Goal: Transaction & Acquisition: Purchase product/service

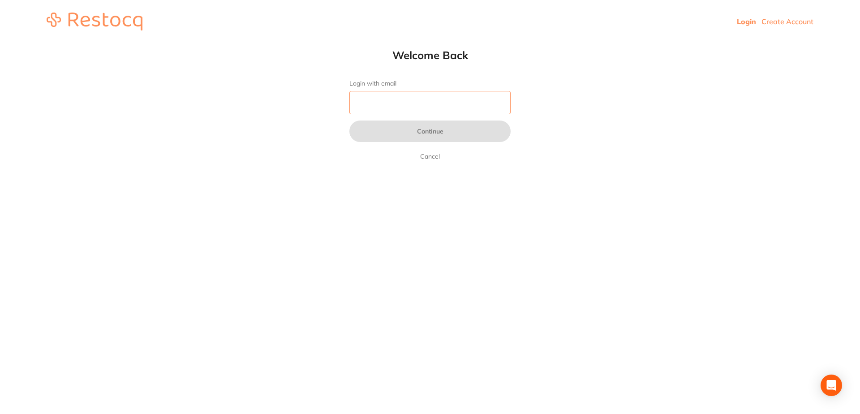
click at [357, 104] on input "Login with email" at bounding box center [430, 102] width 161 height 23
type input "[EMAIL_ADDRESS][DOMAIN_NAME]"
click at [368, 103] on input "Login with email" at bounding box center [430, 102] width 161 height 23
type input "[EMAIL_ADDRESS][DOMAIN_NAME]"
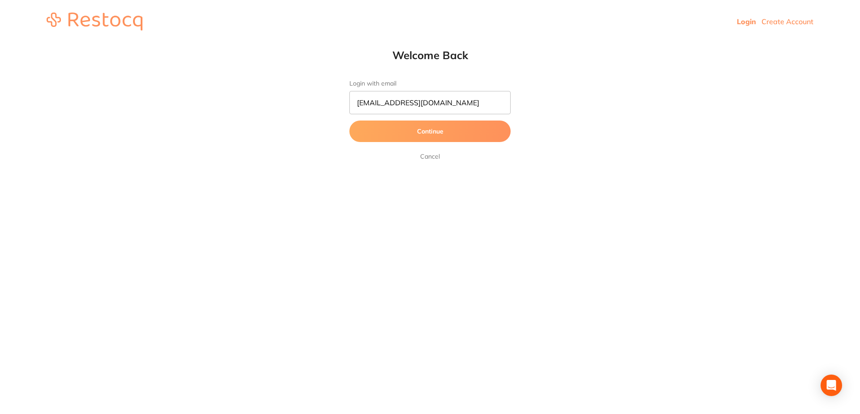
click at [433, 132] on button "Continue" at bounding box center [430, 132] width 161 height 22
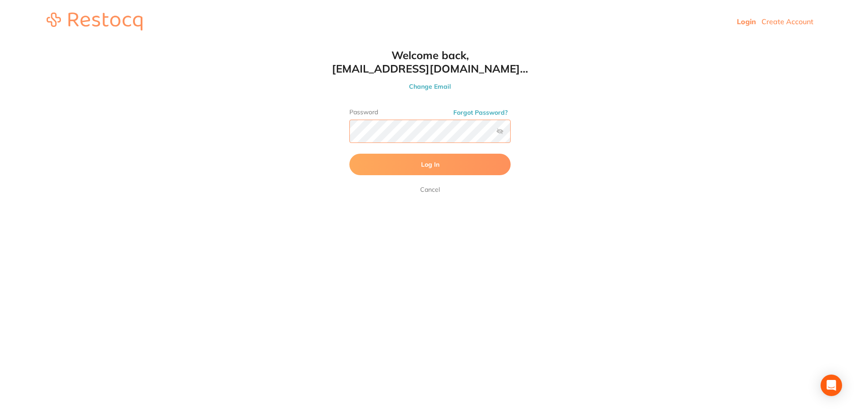
click at [350, 154] on button "Log In" at bounding box center [430, 165] width 161 height 22
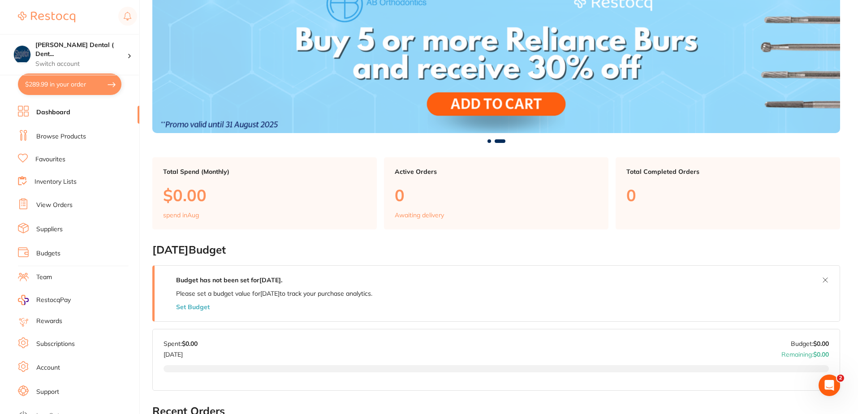
scroll to position [90, 0]
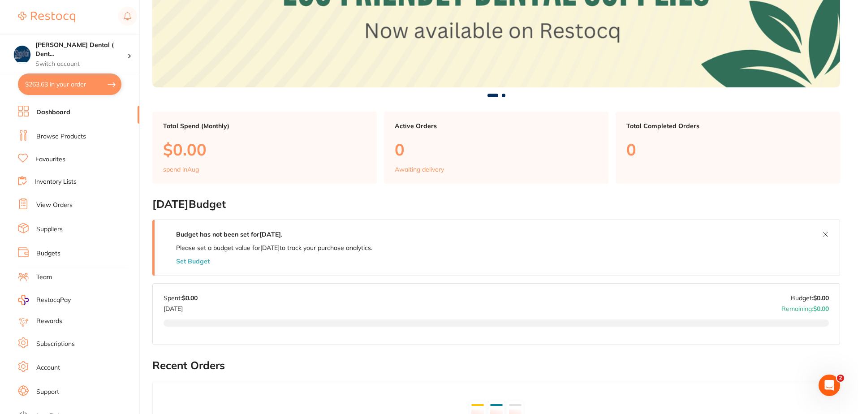
scroll to position [134, 0]
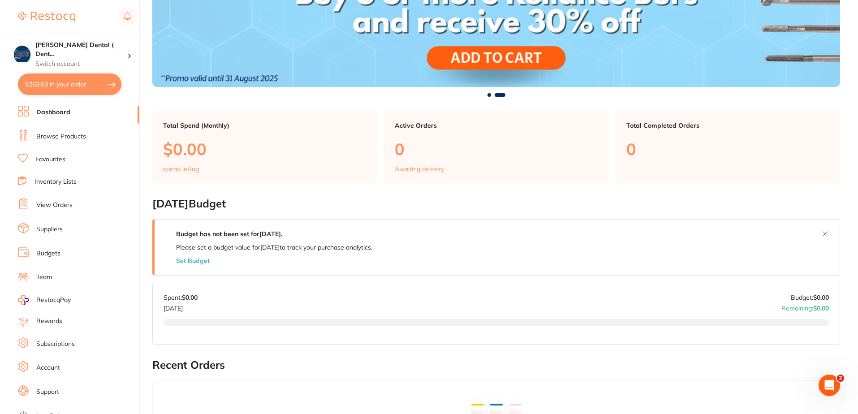
click at [58, 136] on link "Browse Products" at bounding box center [61, 136] width 50 height 9
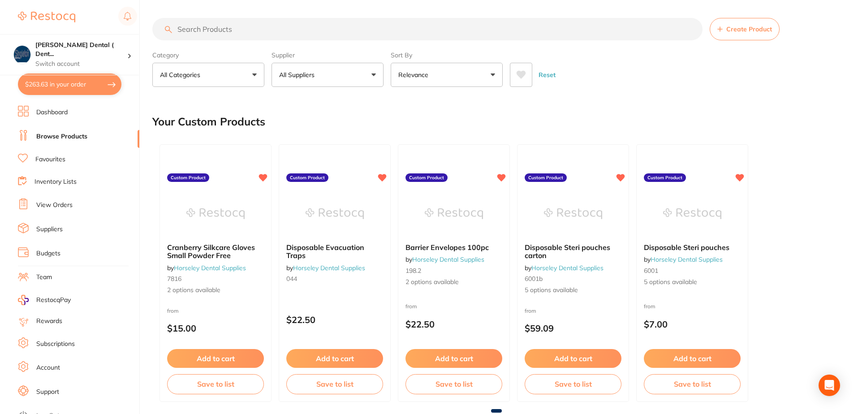
drag, startPoint x: 375, startPoint y: 75, endPoint x: 353, endPoint y: 118, distance: 48.5
click at [375, 75] on button "All Suppliers" at bounding box center [328, 75] width 112 height 24
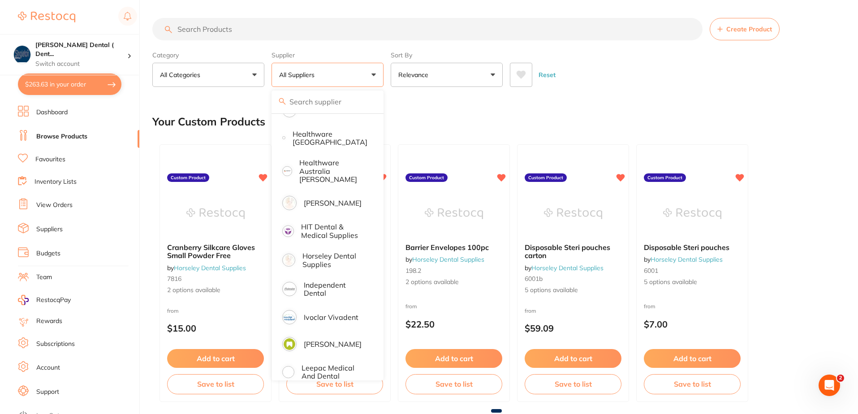
scroll to position [403, 0]
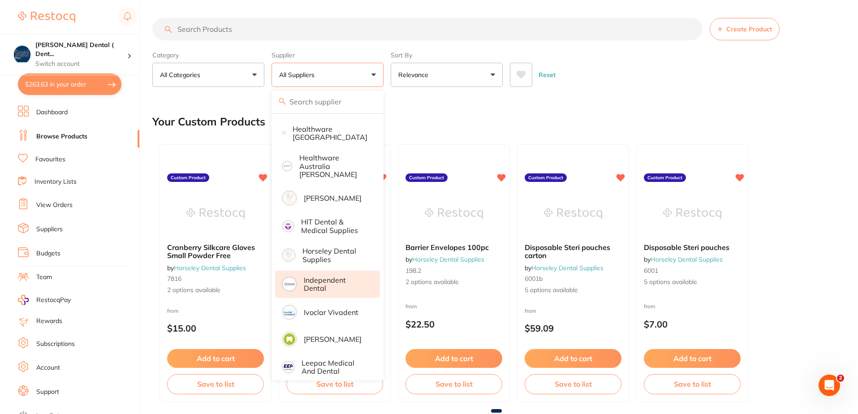
click at [319, 277] on p "Independent Dental" at bounding box center [336, 284] width 64 height 17
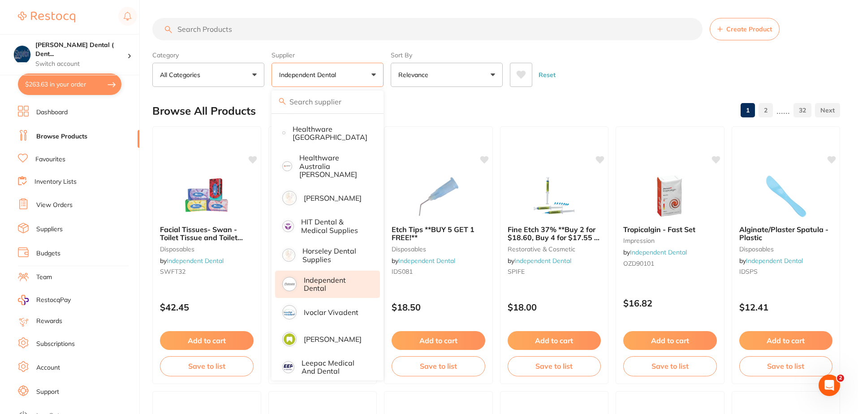
scroll to position [0, 0]
click at [601, 69] on div "Reset" at bounding box center [671, 71] width 323 height 31
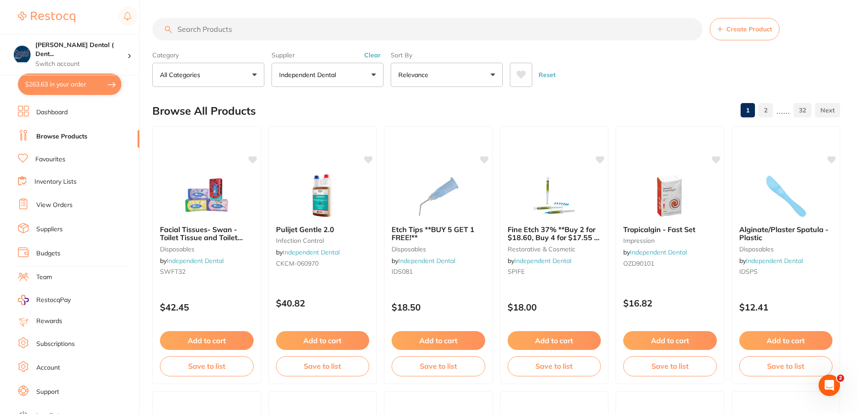
click at [254, 75] on button "All Categories" at bounding box center [208, 75] width 112 height 24
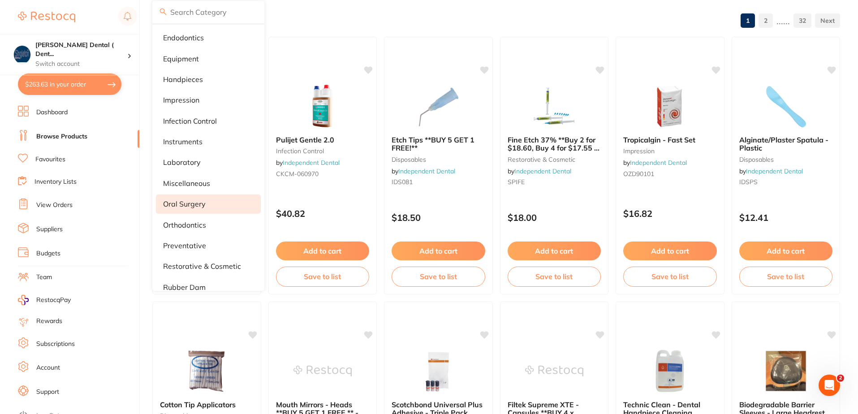
scroll to position [67, 0]
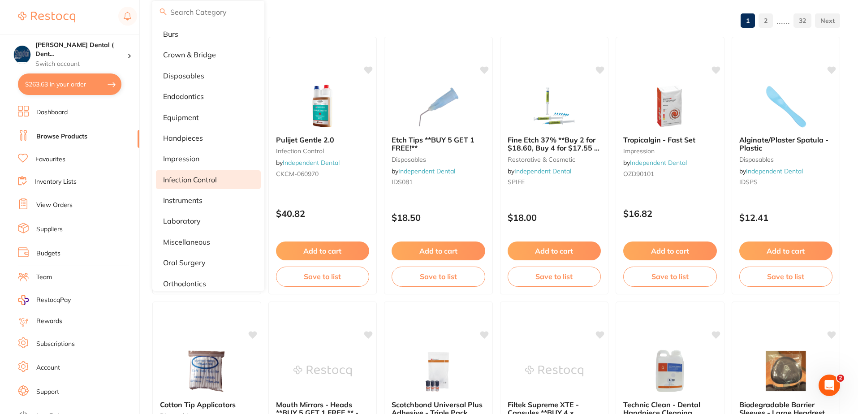
click at [199, 179] on p "infection control" at bounding box center [190, 180] width 54 height 8
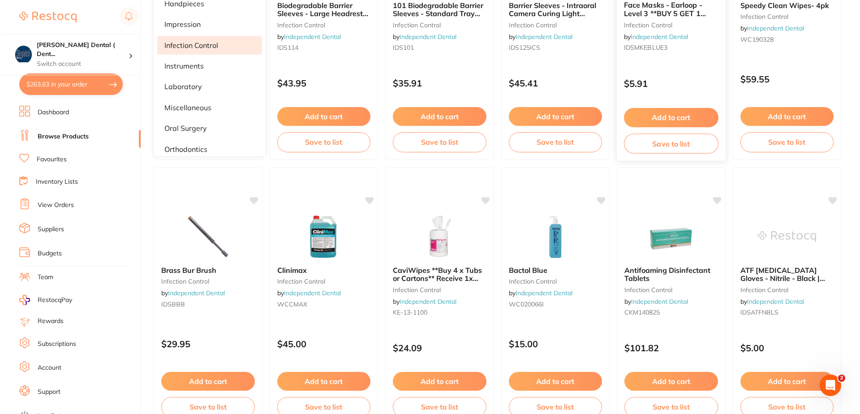
scroll to position [0, 0]
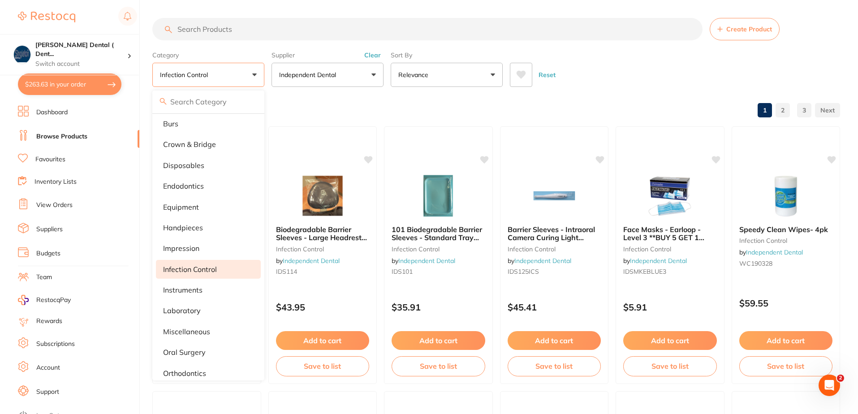
click at [234, 29] on input "search" at bounding box center [427, 29] width 550 height 22
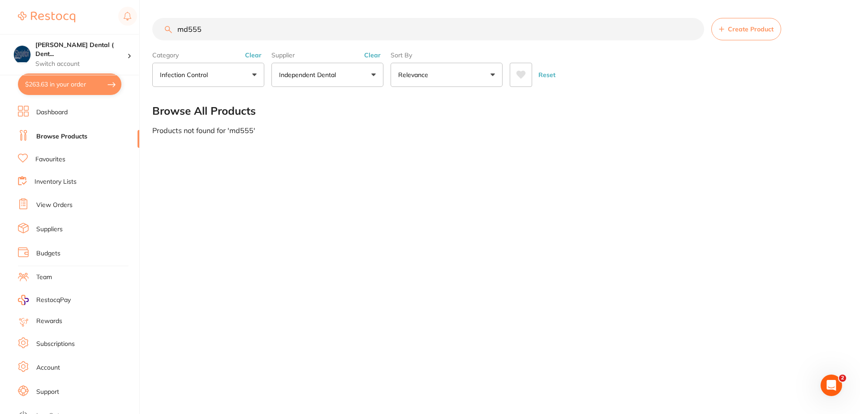
drag, startPoint x: 198, startPoint y: 30, endPoint x: 147, endPoint y: 38, distance: 51.7
click at [154, 35] on input "md555" at bounding box center [428, 29] width 552 height 22
drag, startPoint x: 203, startPoint y: 32, endPoint x: 159, endPoint y: 32, distance: 43.9
click at [161, 31] on input "clinpro" at bounding box center [428, 29] width 552 height 22
type input "orotol"
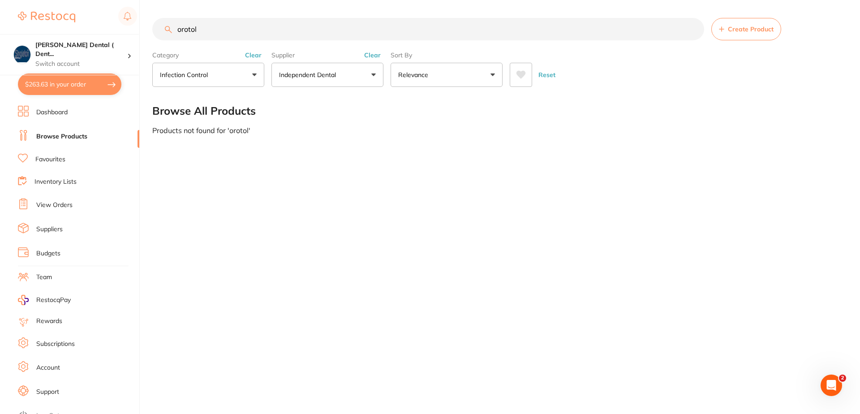
click at [253, 74] on button "infection control" at bounding box center [208, 75] width 112 height 24
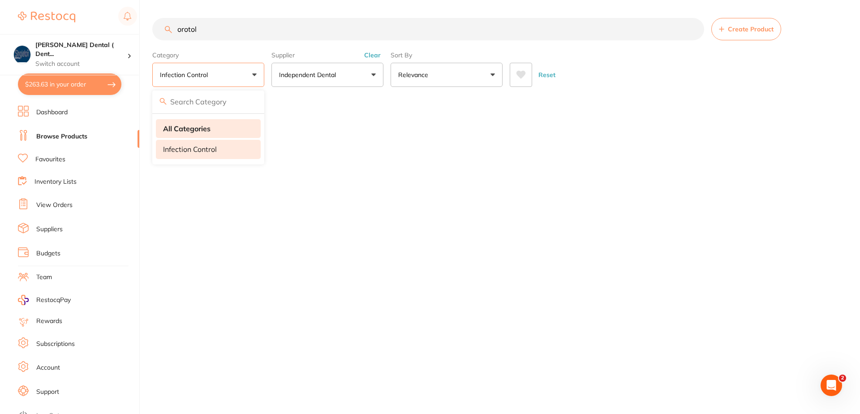
click at [224, 131] on li "All Categories" at bounding box center [208, 128] width 105 height 19
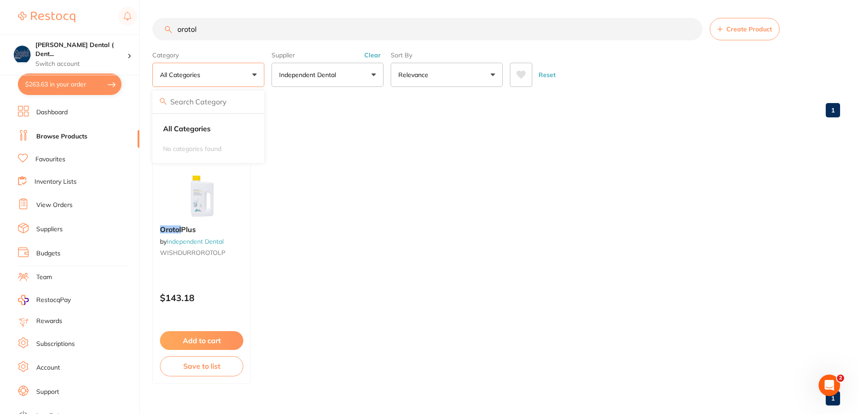
click at [323, 143] on ul "Orotol Plus by Independent Dental WISHDURROROTOLP $143.18 Add to cart Save to l…" at bounding box center [496, 255] width 688 height 258
click at [244, 157] on icon at bounding box center [242, 159] width 9 height 8
click at [199, 343] on button "Add to cart" at bounding box center [202, 341] width 84 height 19
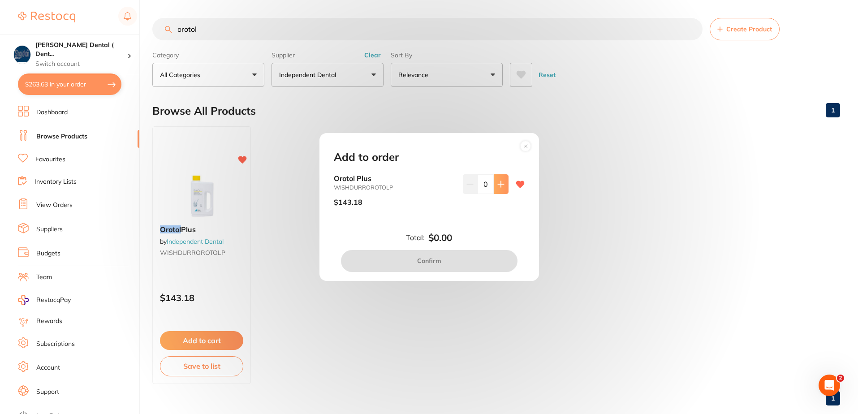
click at [495, 182] on button at bounding box center [501, 184] width 15 height 20
type input "1"
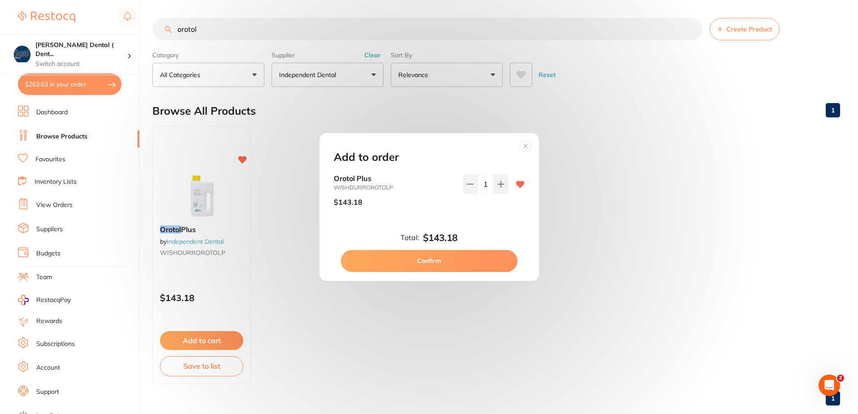
click at [481, 259] on button "Confirm" at bounding box center [429, 261] width 177 height 22
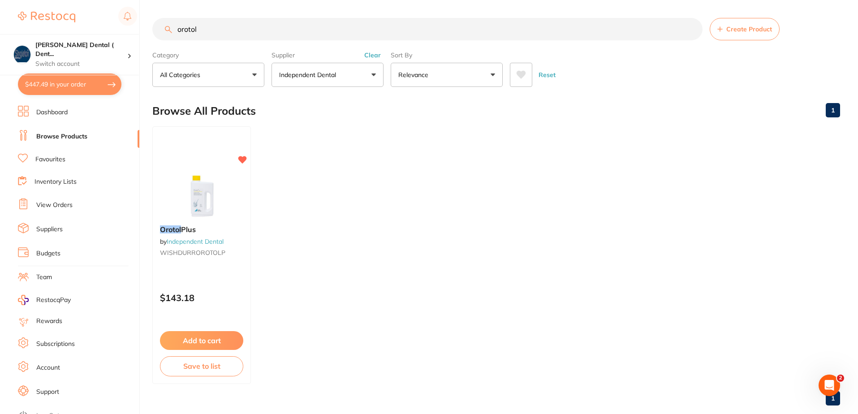
drag, startPoint x: 199, startPoint y: 31, endPoint x: 171, endPoint y: 30, distance: 27.8
click at [171, 30] on div "orotol Create Product" at bounding box center [496, 29] width 688 height 22
type input "md555"
click at [244, 158] on icon at bounding box center [245, 159] width 9 height 8
click at [208, 342] on button "Add to cart" at bounding box center [203, 341] width 86 height 19
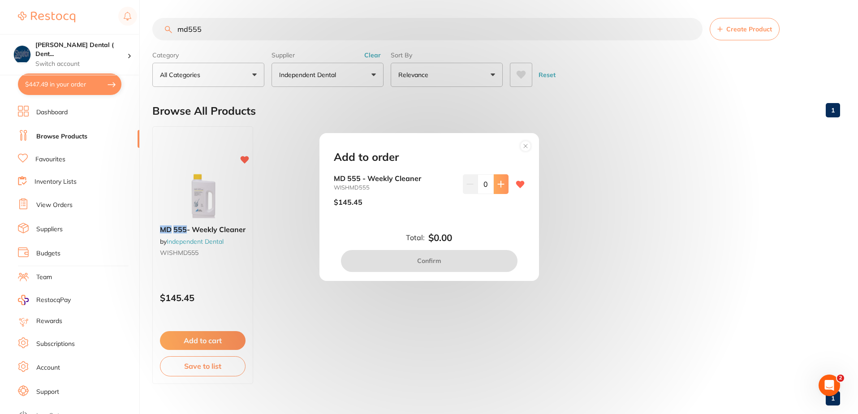
click at [498, 183] on icon at bounding box center [501, 185] width 6 height 6
type input "1"
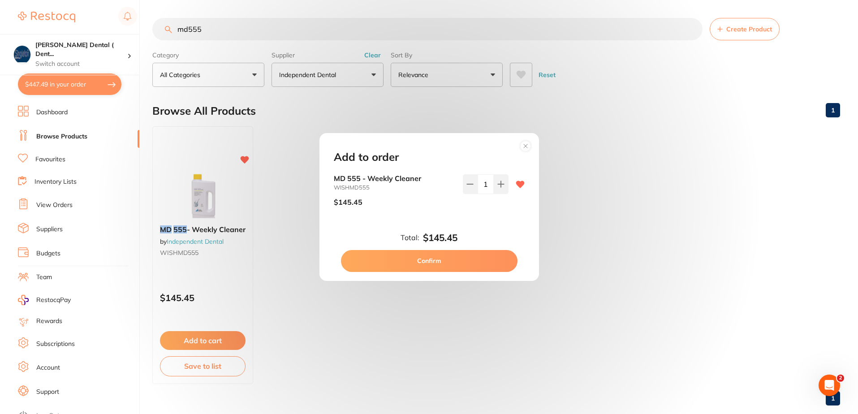
click at [435, 262] on button "Confirm" at bounding box center [429, 261] width 177 height 22
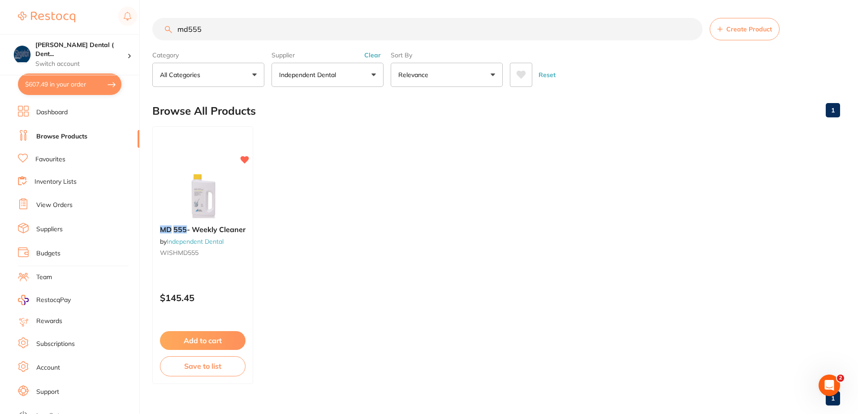
drag, startPoint x: 210, startPoint y: 30, endPoint x: 166, endPoint y: 35, distance: 44.1
click at [168, 34] on input "md555" at bounding box center [427, 29] width 550 height 22
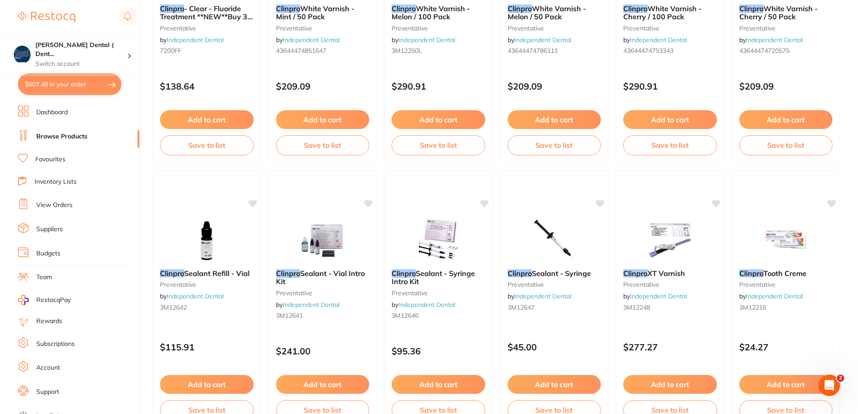
scroll to position [224, 0]
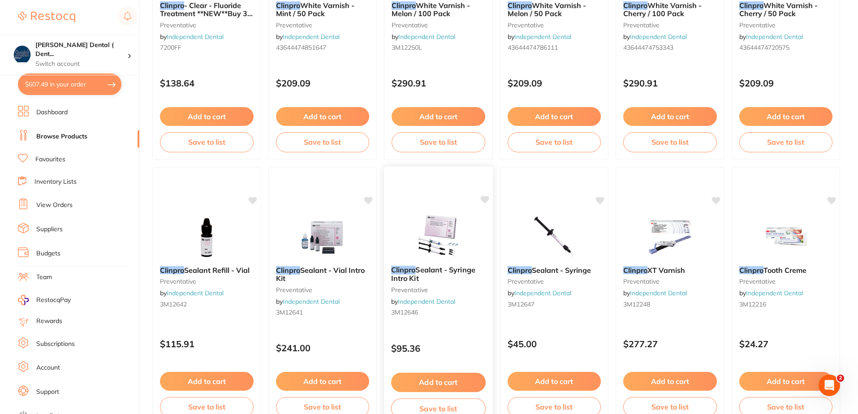
type input "clinpro"
click at [458, 258] on img at bounding box center [438, 235] width 59 height 45
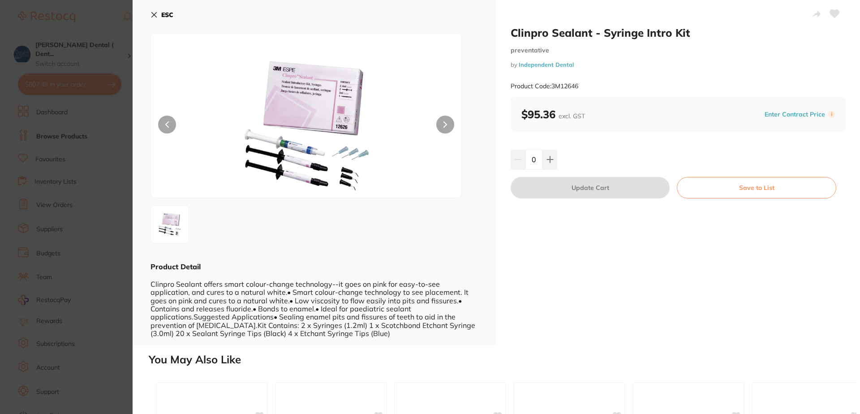
click at [153, 13] on icon at bounding box center [154, 15] width 5 height 5
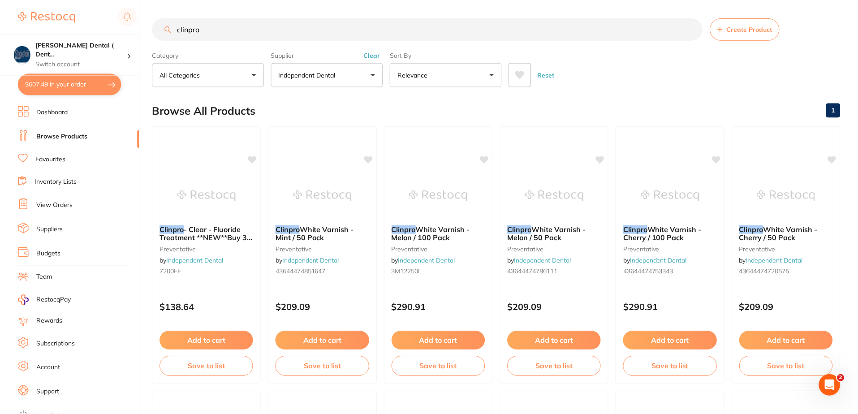
scroll to position [224, 0]
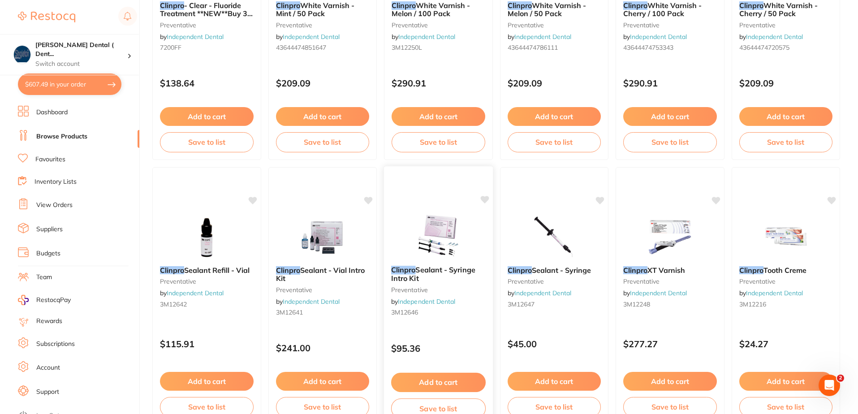
click at [450, 331] on div "Clinpro Sealant - Syringe Intro Kit preventative by Independent Dental 3M12646 …" at bounding box center [439, 296] width 110 height 260
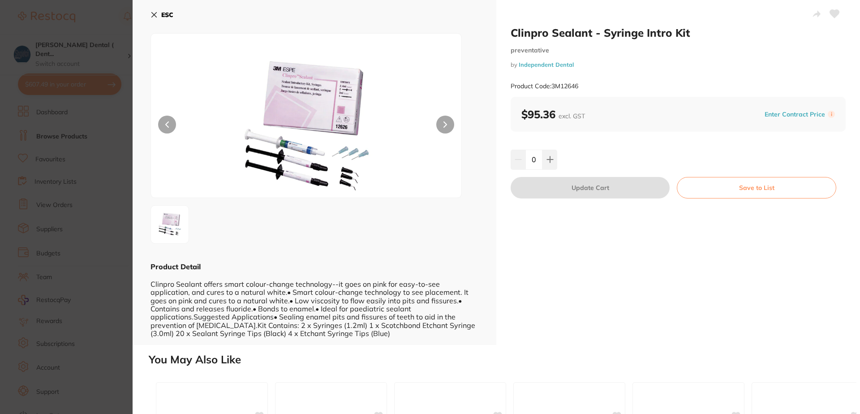
click at [154, 12] on icon at bounding box center [154, 14] width 7 height 7
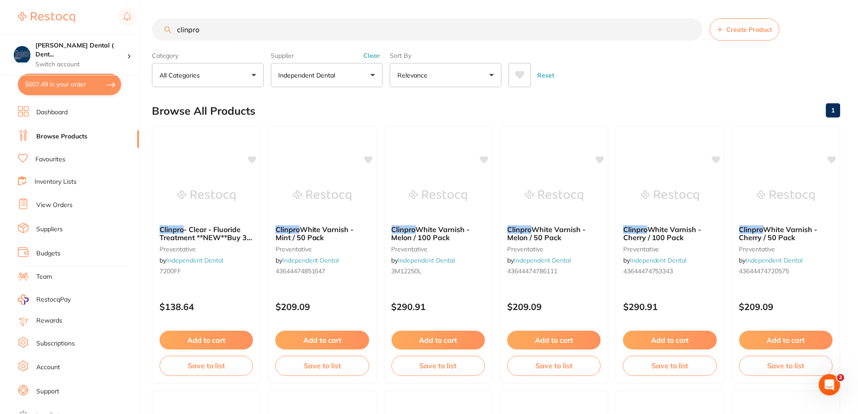
scroll to position [224, 0]
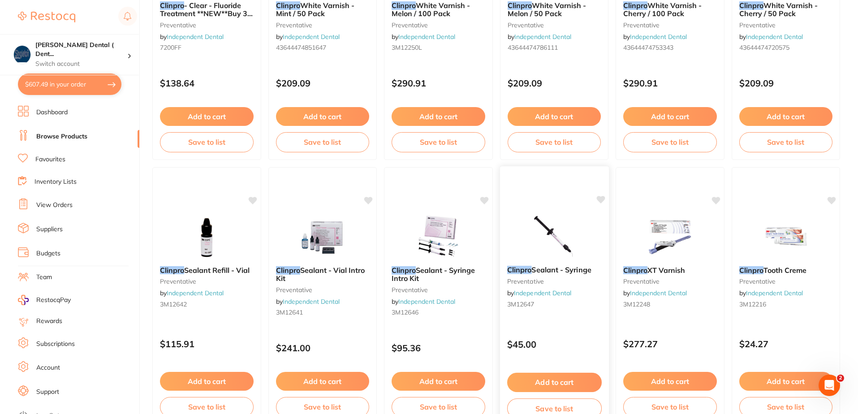
click at [572, 276] on div "Clinpro Sealant - Syringe preventative by Independent Dental 3M12647" at bounding box center [554, 289] width 109 height 60
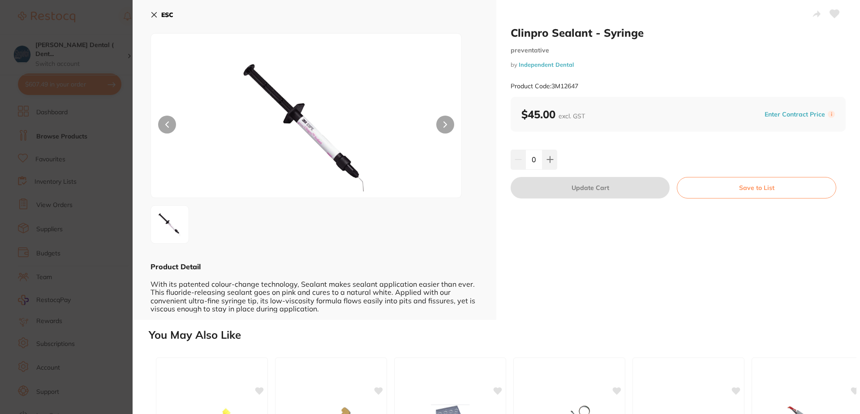
click at [156, 13] on icon at bounding box center [154, 15] width 5 height 5
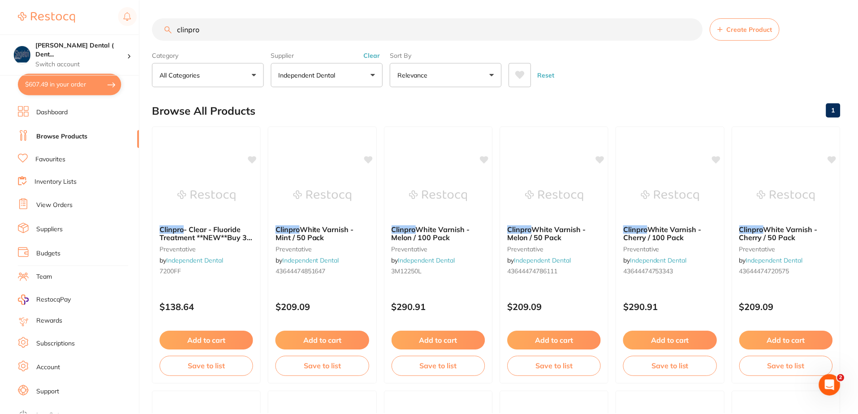
scroll to position [224, 0]
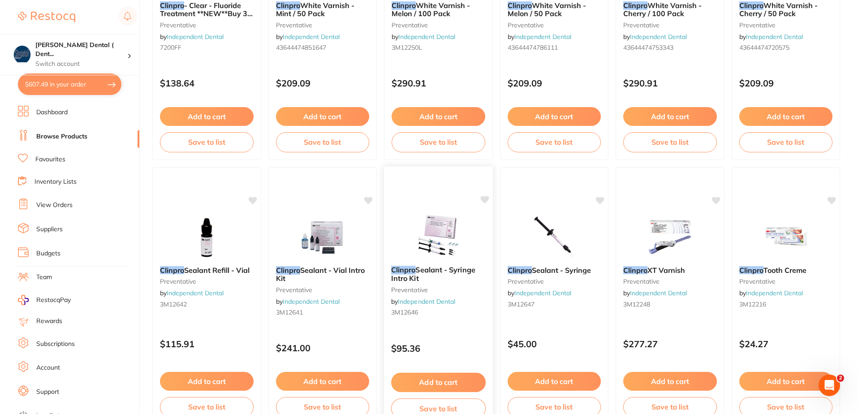
click at [436, 380] on button "Add to cart" at bounding box center [438, 382] width 95 height 19
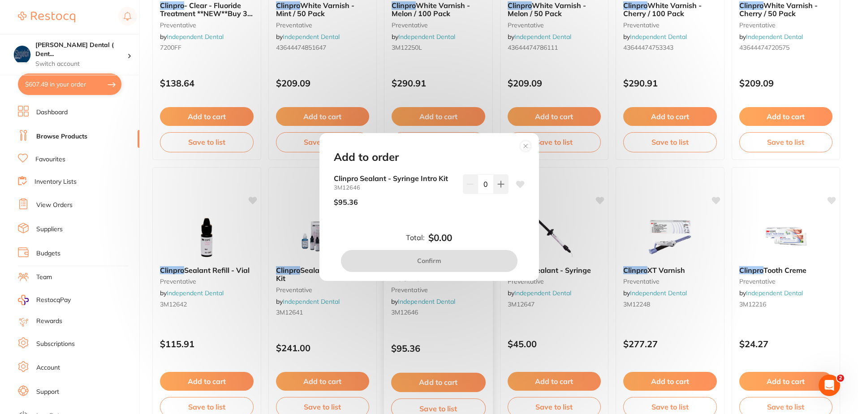
scroll to position [0, 0]
click at [516, 184] on icon at bounding box center [520, 184] width 9 height 7
click at [503, 184] on button at bounding box center [501, 184] width 15 height 20
type input "1"
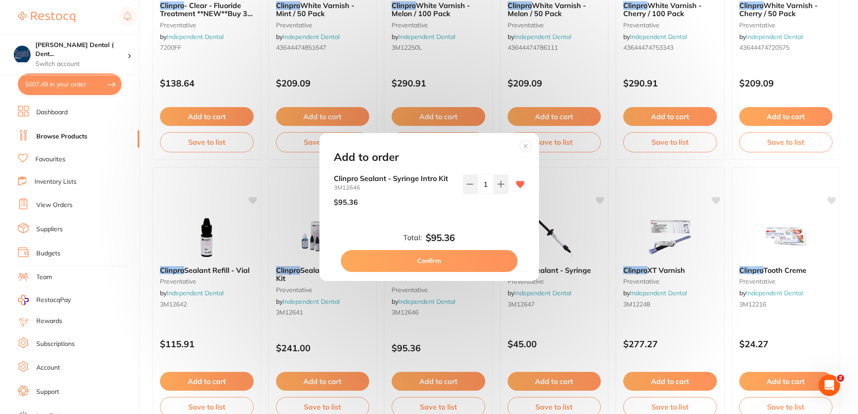
click at [463, 261] on button "Confirm" at bounding box center [429, 261] width 177 height 22
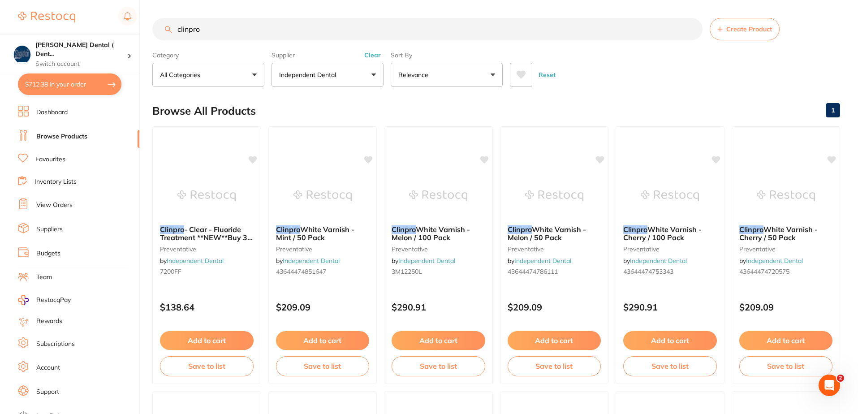
scroll to position [0, 0]
drag, startPoint x: 204, startPoint y: 33, endPoint x: 169, endPoint y: 35, distance: 35.1
click at [169, 35] on input "clinpro" at bounding box center [427, 29] width 550 height 22
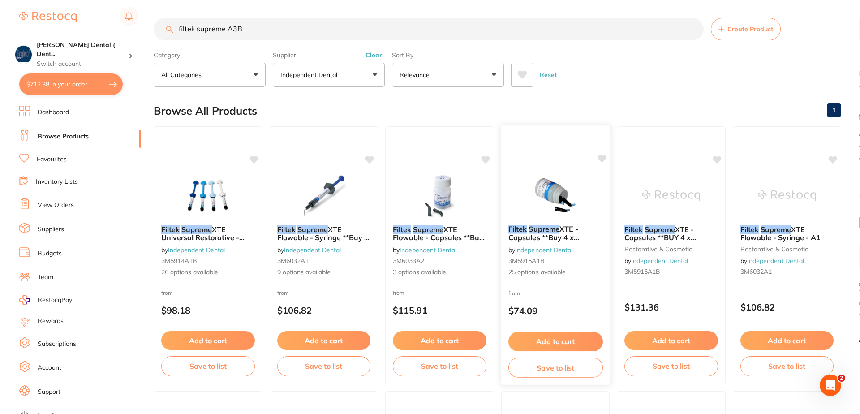
scroll to position [0, 0]
click at [565, 231] on span "XTE - Capsules **Buy 4 x Capsules** Receive 1 x" at bounding box center [543, 242] width 73 height 34
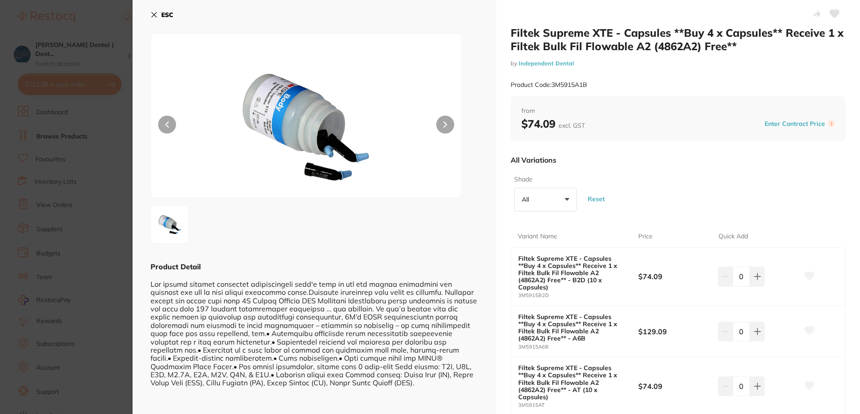
click at [566, 199] on button "All +0" at bounding box center [546, 200] width 63 height 24
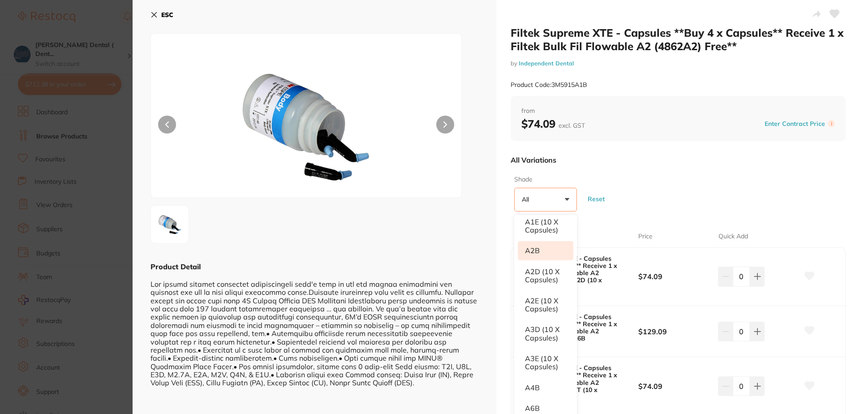
scroll to position [45, 0]
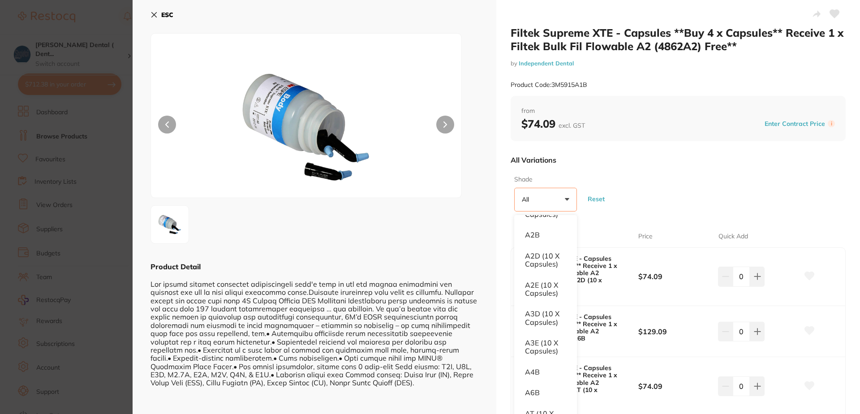
click at [155, 13] on icon at bounding box center [154, 14] width 7 height 7
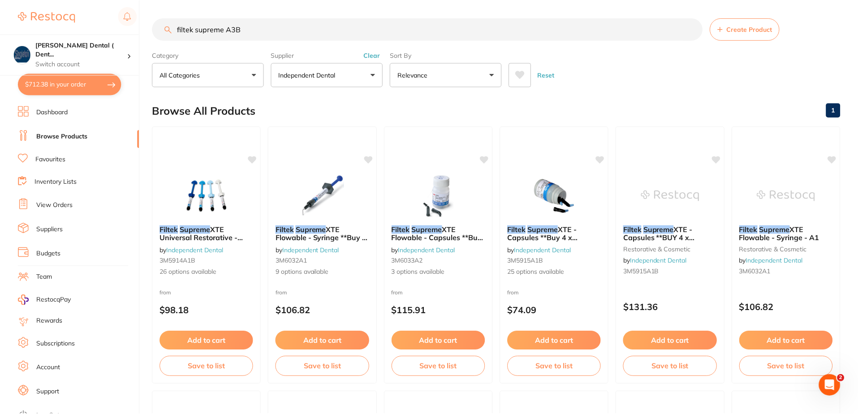
scroll to position [4, 0]
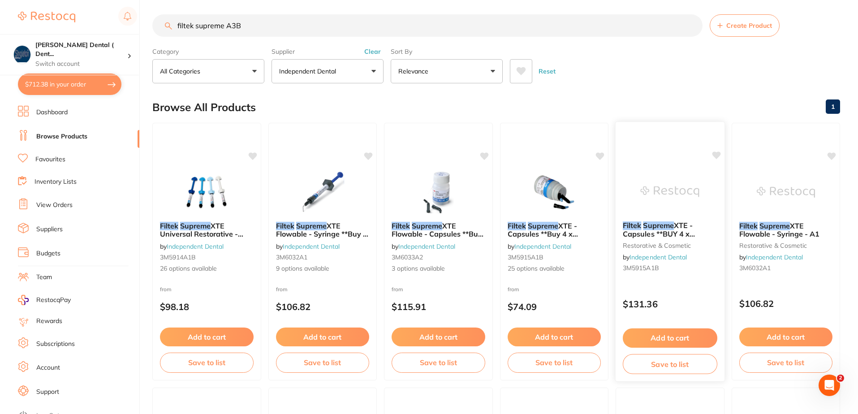
click at [673, 231] on span "XTE - Capsules **BUY 4 x Capsules**RECEIVE 1 FREE (SHADE A2B, A2 OR N) FREE FRO…" at bounding box center [668, 246] width 91 height 51
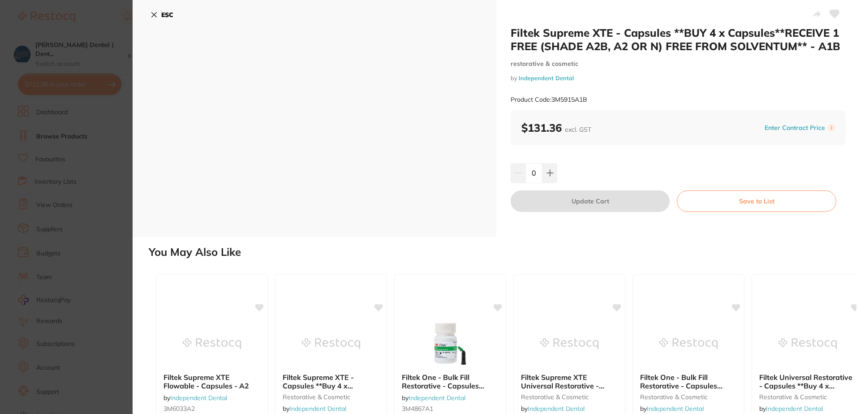
click at [154, 15] on icon at bounding box center [154, 15] width 5 height 5
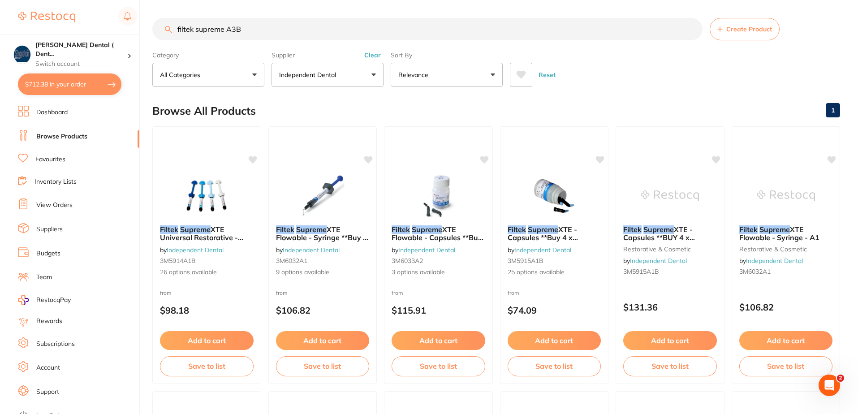
click at [244, 29] on input "filtek supreme A3B" at bounding box center [427, 29] width 550 height 22
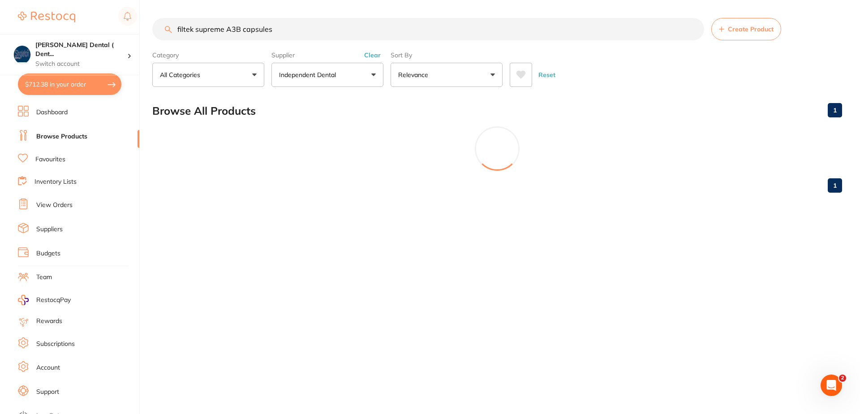
type input "filtek supreme A3B capsules"
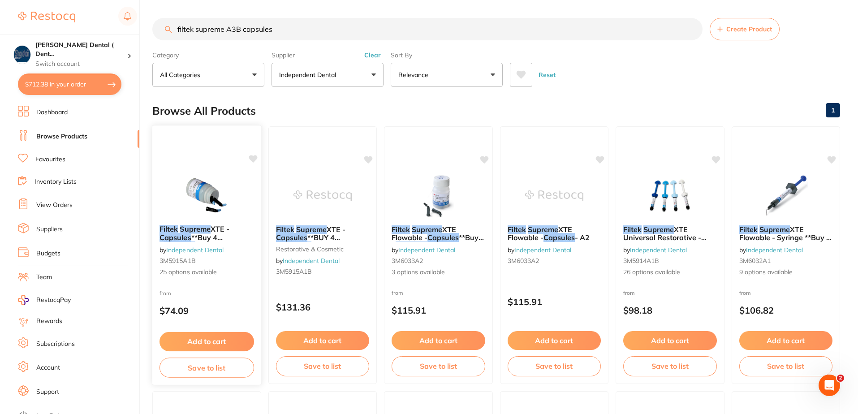
click at [214, 229] on span "XTE -" at bounding box center [220, 229] width 19 height 9
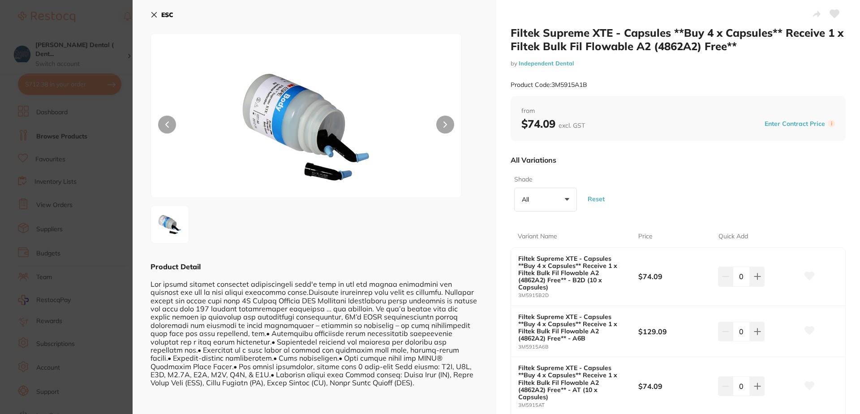
click at [565, 198] on button "All +0" at bounding box center [546, 200] width 63 height 24
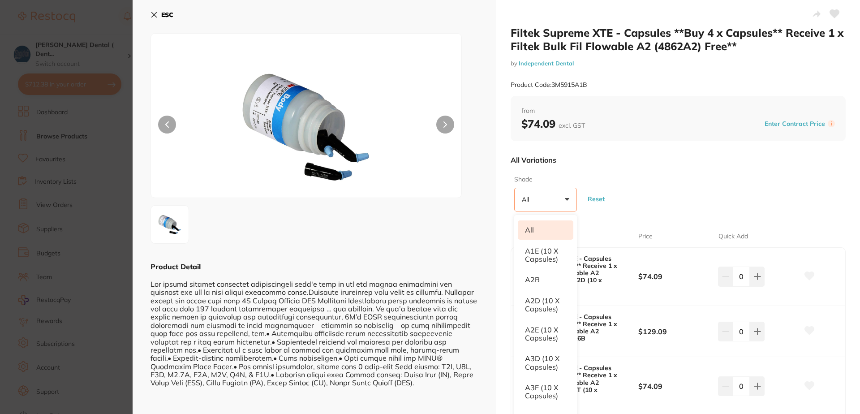
click at [155, 13] on icon at bounding box center [154, 14] width 7 height 7
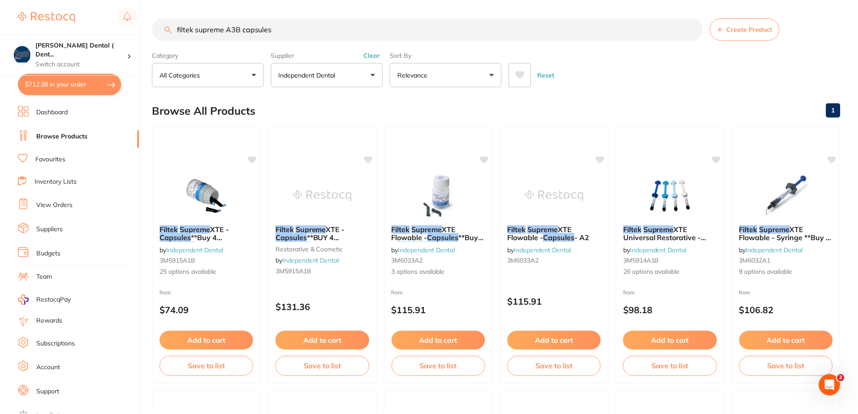
scroll to position [1, 0]
click at [337, 229] on span "XTE -" at bounding box center [336, 228] width 19 height 9
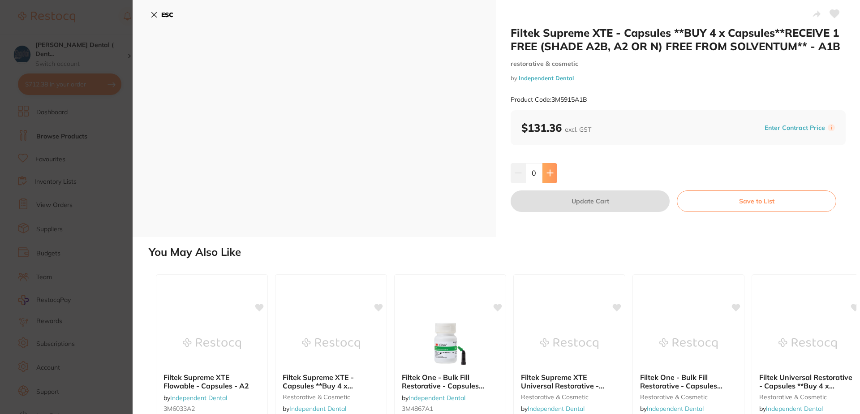
click at [549, 174] on icon at bounding box center [550, 173] width 6 height 6
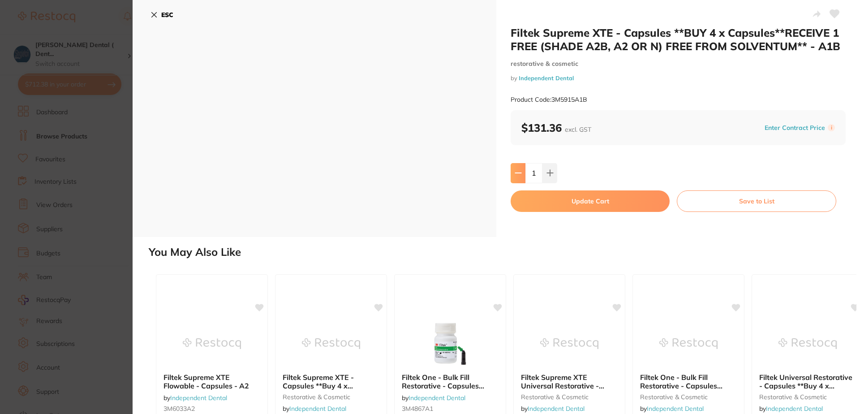
click at [521, 173] on button at bounding box center [518, 173] width 15 height 20
type input "0"
click at [156, 14] on icon at bounding box center [154, 14] width 7 height 7
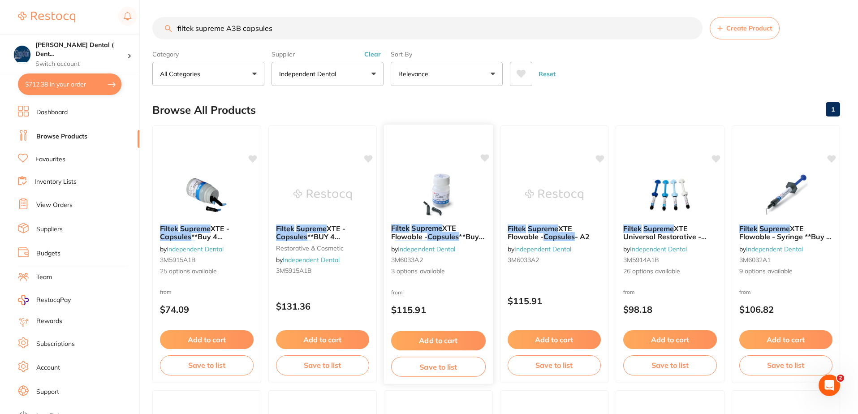
click at [453, 208] on img at bounding box center [438, 194] width 59 height 45
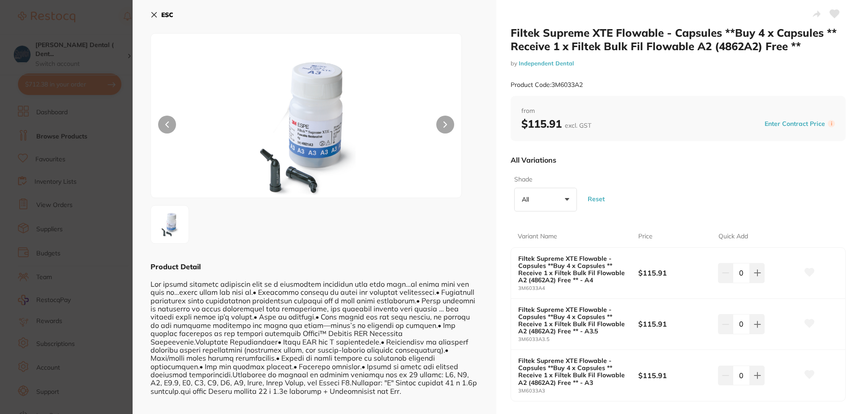
click at [566, 199] on button "All +0" at bounding box center [546, 200] width 63 height 24
click at [157, 13] on icon at bounding box center [154, 14] width 7 height 7
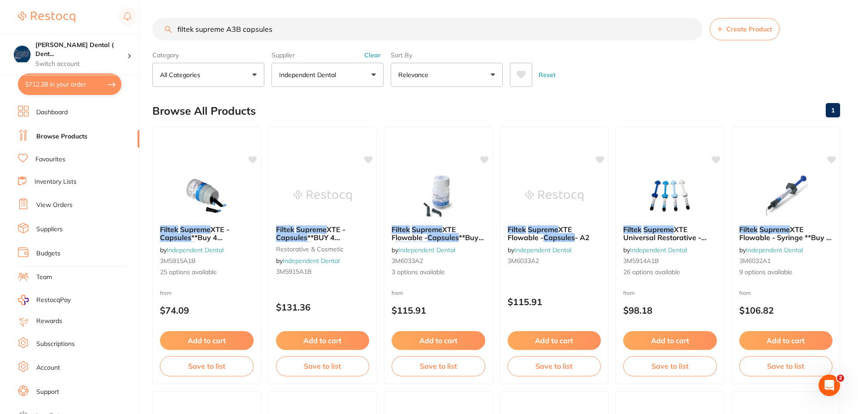
drag, startPoint x: 274, startPoint y: 27, endPoint x: 159, endPoint y: 33, distance: 114.9
click at [166, 32] on div "filtek supreme A3B capsules Create Product" at bounding box center [496, 29] width 688 height 22
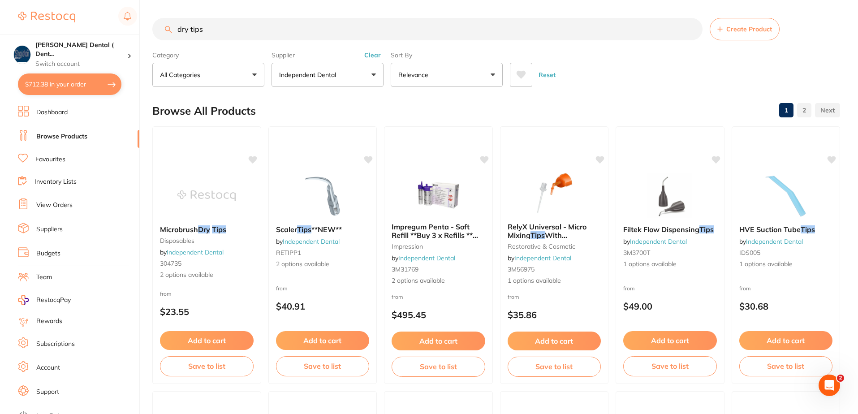
click at [176, 30] on input "dry tips" at bounding box center [427, 29] width 550 height 22
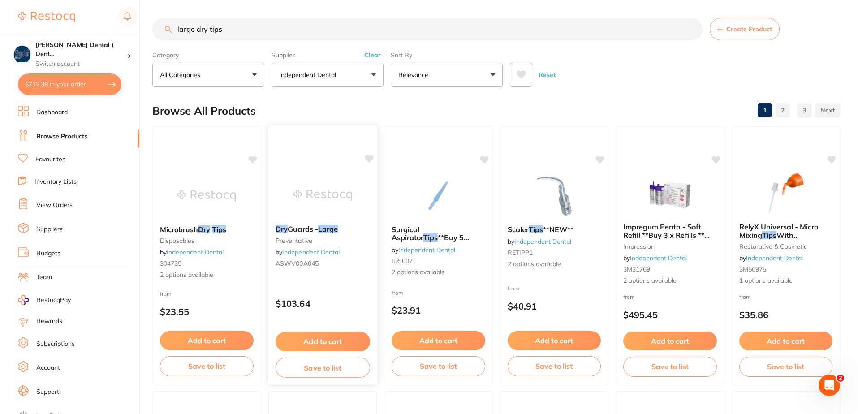
type input "large dry tips"
click at [335, 189] on img at bounding box center [322, 195] width 59 height 45
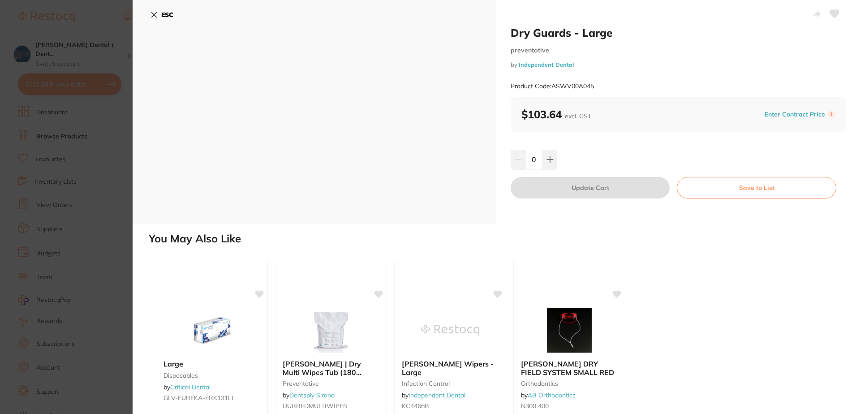
click at [155, 15] on icon at bounding box center [154, 15] width 5 height 5
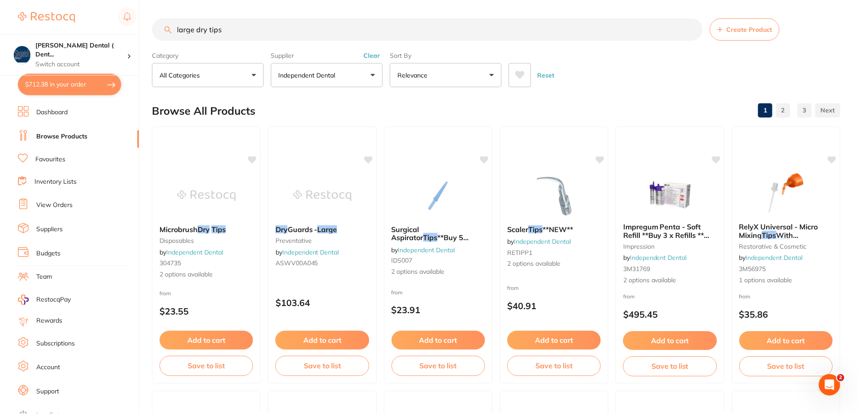
scroll to position [1, 0]
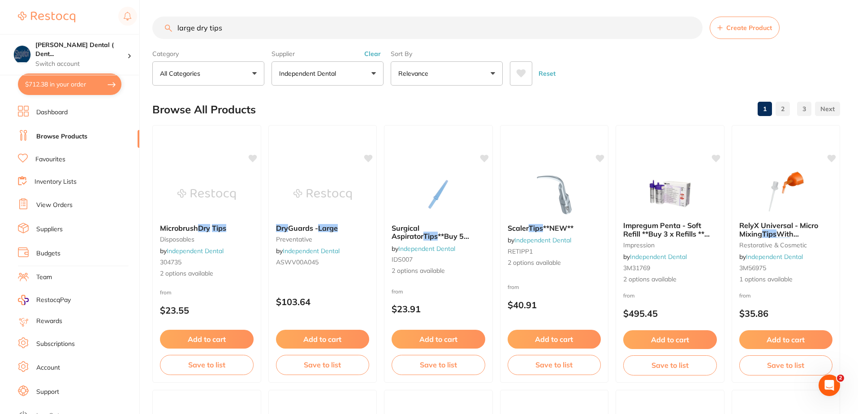
drag, startPoint x: 238, startPoint y: 30, endPoint x: 173, endPoint y: 32, distance: 65.0
click at [173, 32] on input "large dry tips" at bounding box center [427, 28] width 550 height 22
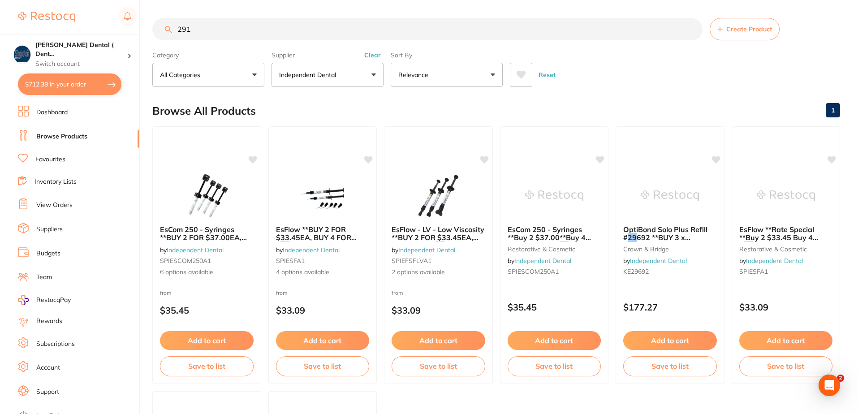
scroll to position [0, 0]
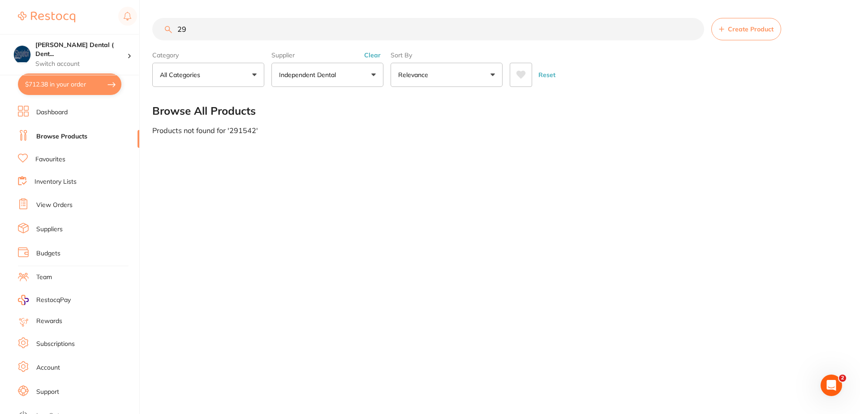
type input "2"
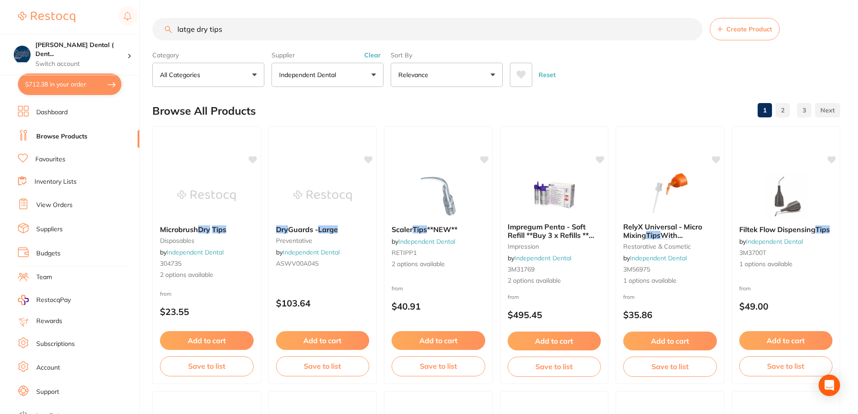
click at [185, 30] on input "latge dry tips" at bounding box center [427, 29] width 550 height 22
type input "large dry tips"
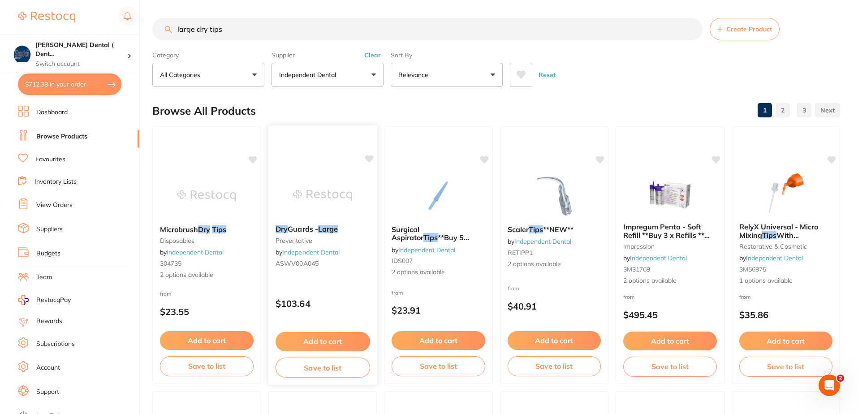
click at [331, 339] on button "Add to cart" at bounding box center [322, 341] width 95 height 19
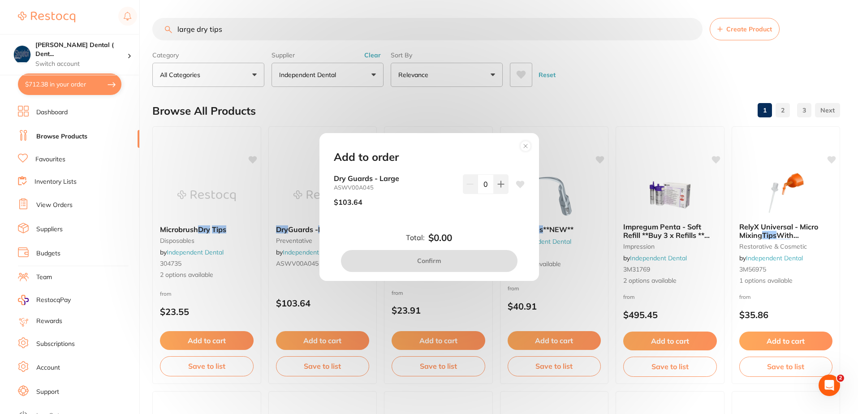
click at [519, 183] on icon at bounding box center [520, 184] width 9 height 7
click at [500, 186] on icon at bounding box center [500, 184] width 7 height 7
type input "1"
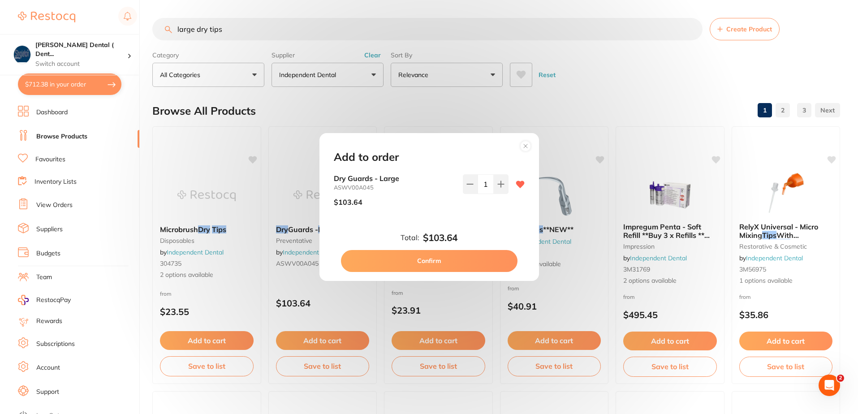
click at [435, 262] on button "Confirm" at bounding box center [429, 261] width 177 height 22
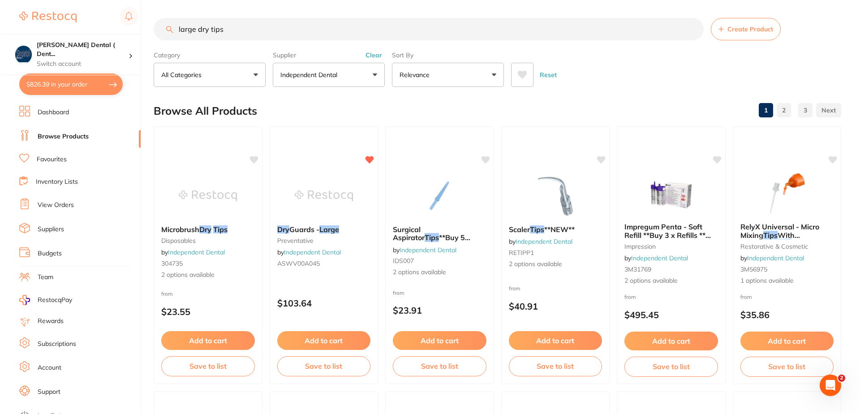
scroll to position [0, 0]
drag, startPoint x: 229, startPoint y: 27, endPoint x: 163, endPoint y: 39, distance: 66.9
click at [163, 39] on input "large dry tips" at bounding box center [427, 29] width 550 height 22
type input "s"
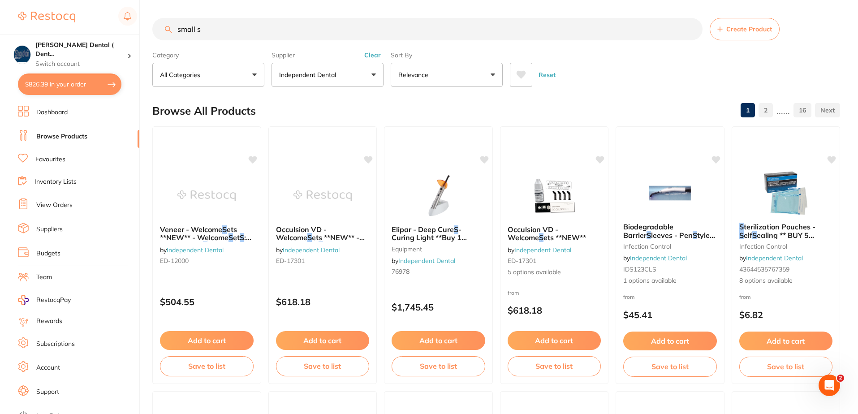
scroll to position [0, 0]
type input "small [PERSON_NAME]"
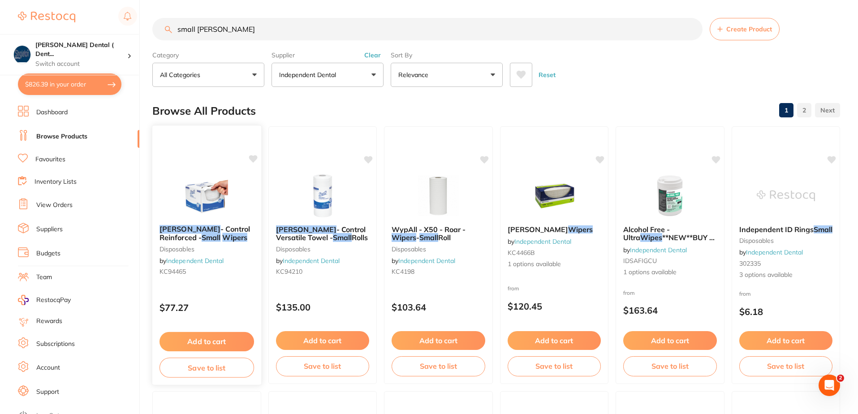
click at [228, 339] on button "Add to cart" at bounding box center [207, 341] width 95 height 19
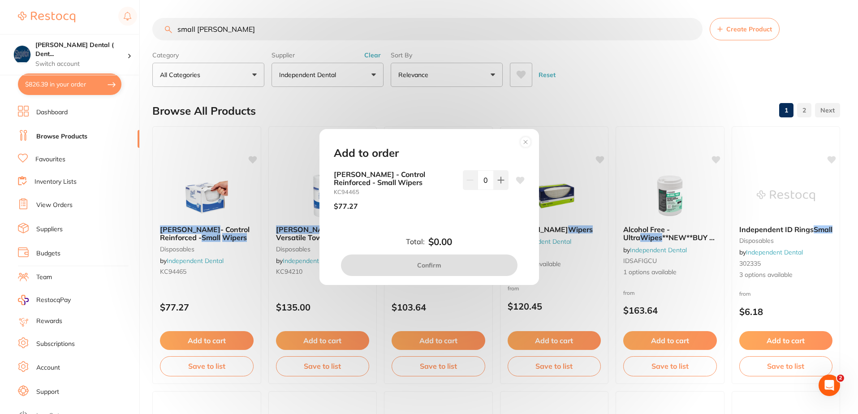
click at [527, 142] on circle at bounding box center [525, 142] width 10 height 10
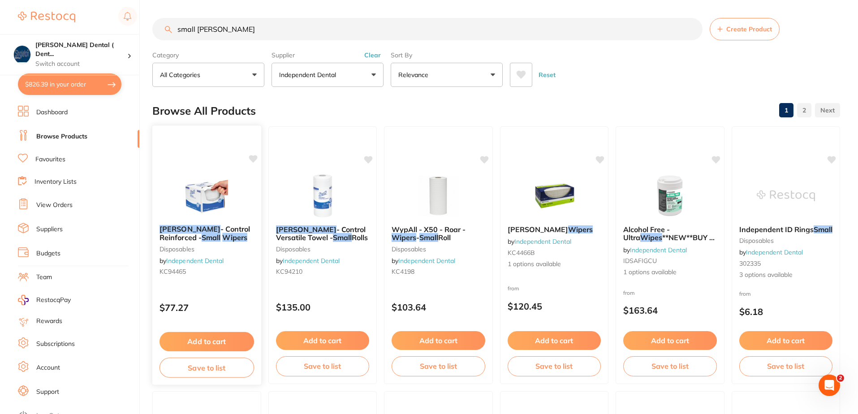
click at [193, 231] on span "- Control Reinforced -" at bounding box center [205, 233] width 91 height 17
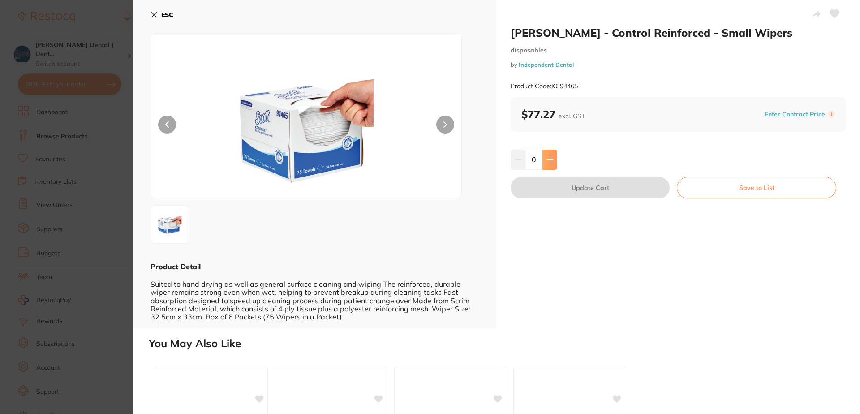
click at [549, 162] on icon at bounding box center [550, 160] width 6 height 6
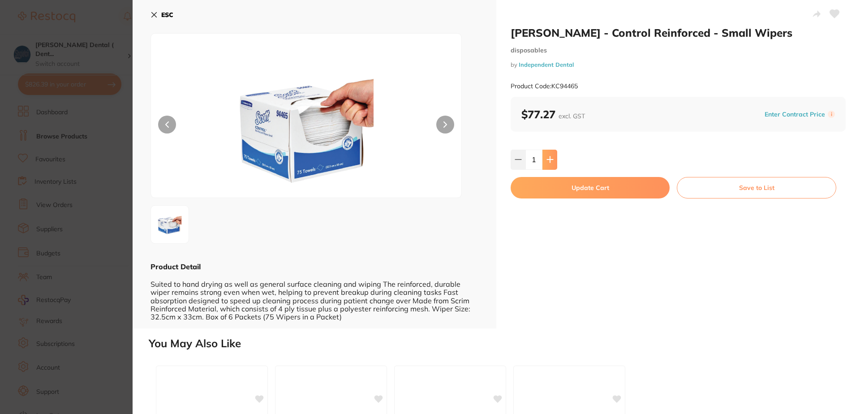
click at [549, 160] on icon at bounding box center [550, 160] width 6 height 6
type input "4"
click at [584, 184] on button "Update Cart" at bounding box center [590, 188] width 159 height 22
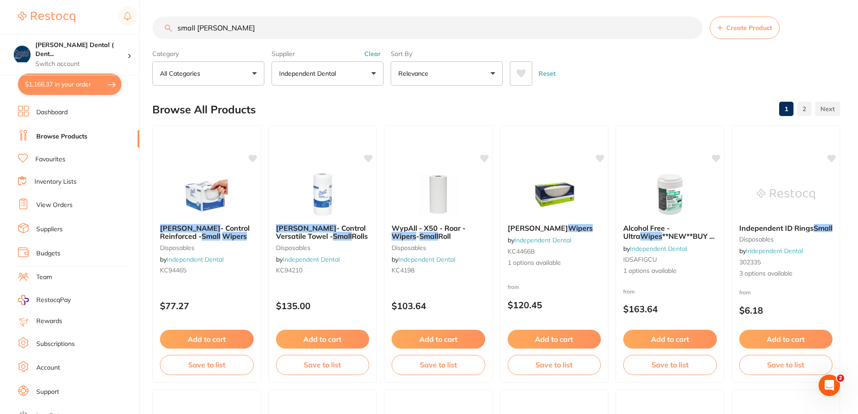
scroll to position [0, 0]
drag, startPoint x: 224, startPoint y: 30, endPoint x: 151, endPoint y: 38, distance: 73.4
click at [151, 38] on div "$1,166.37 [PERSON_NAME] Dental ( Dent... Switch account [PERSON_NAME] Dental ( …" at bounding box center [429, 206] width 858 height 414
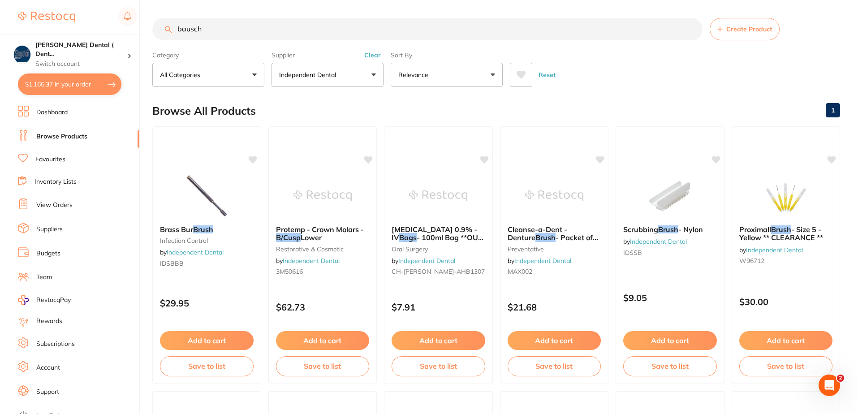
scroll to position [0, 0]
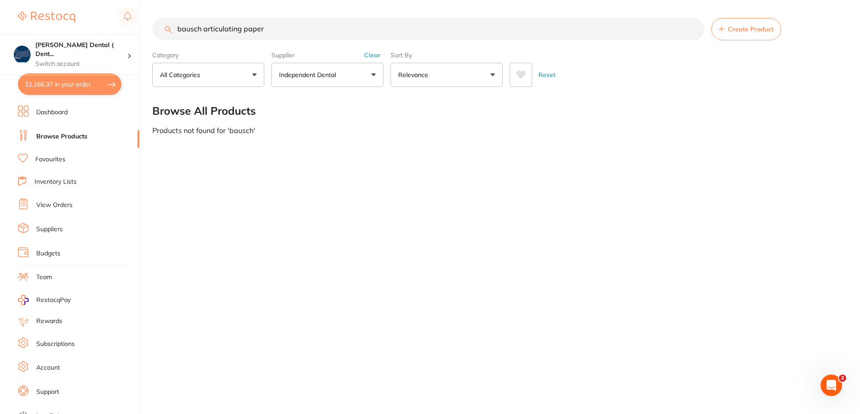
type input "bausch articulating paper"
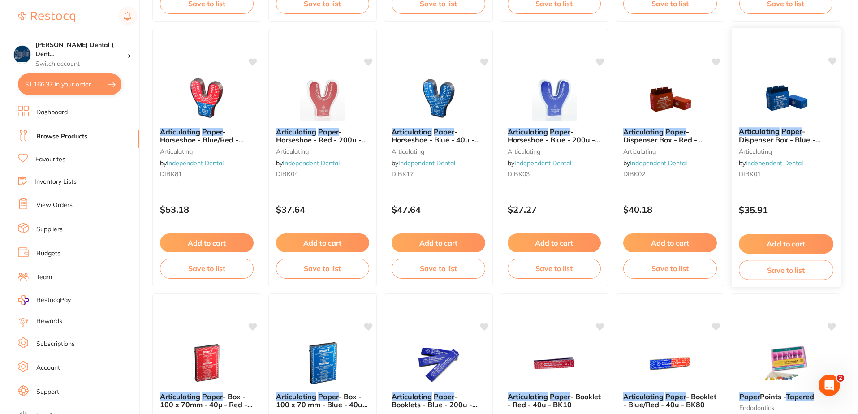
click at [832, 59] on icon at bounding box center [832, 61] width 9 height 8
click at [795, 242] on button "Add to cart" at bounding box center [786, 243] width 95 height 19
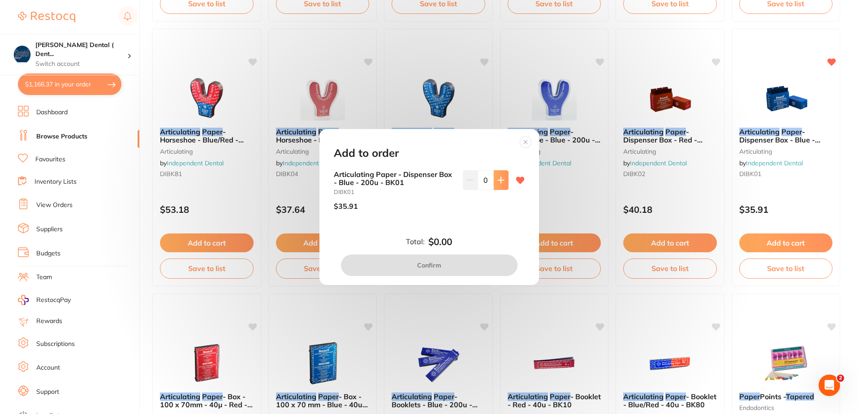
click at [501, 182] on icon at bounding box center [500, 180] width 7 height 7
type input "2"
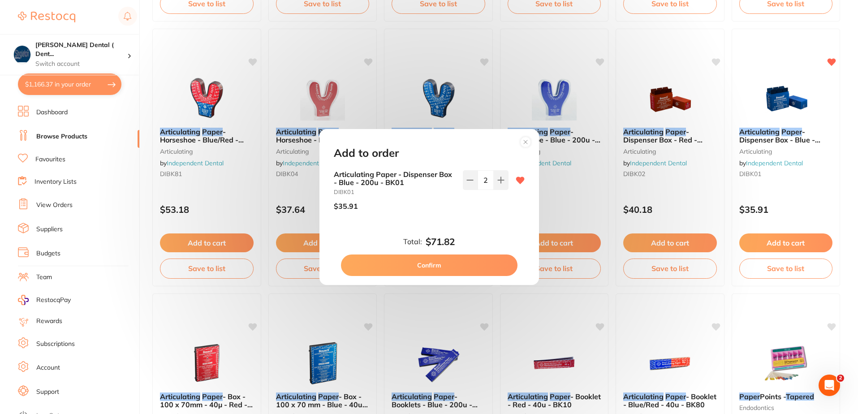
click at [431, 266] on button "Confirm" at bounding box center [429, 266] width 177 height 22
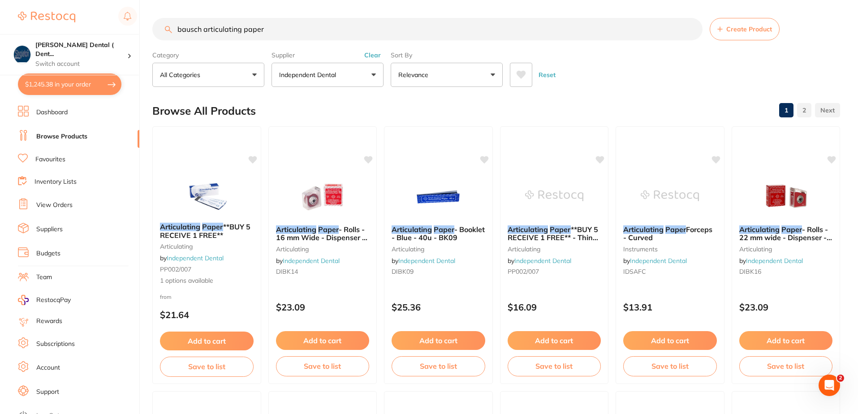
drag, startPoint x: 265, startPoint y: 29, endPoint x: 169, endPoint y: 28, distance: 96.4
click at [170, 27] on div "bausch articulating paper Create Product" at bounding box center [496, 29] width 688 height 22
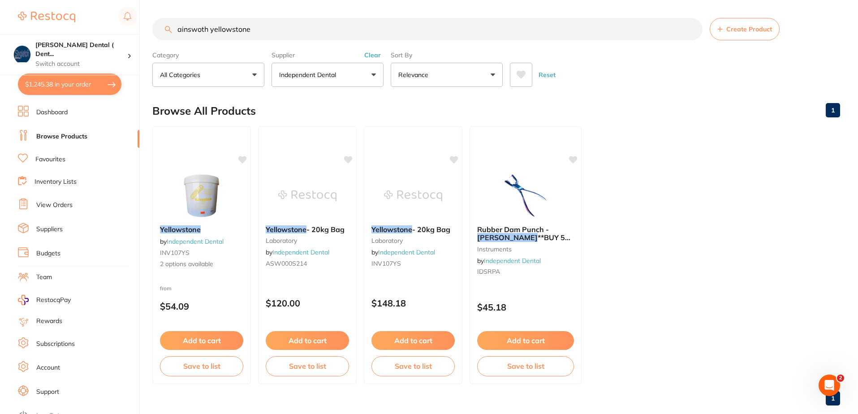
scroll to position [17, 0]
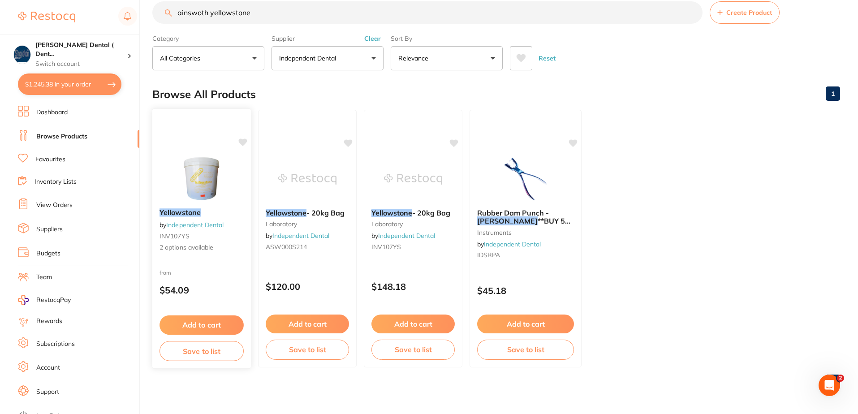
click at [182, 212] on em "Yellowstone" at bounding box center [180, 212] width 41 height 9
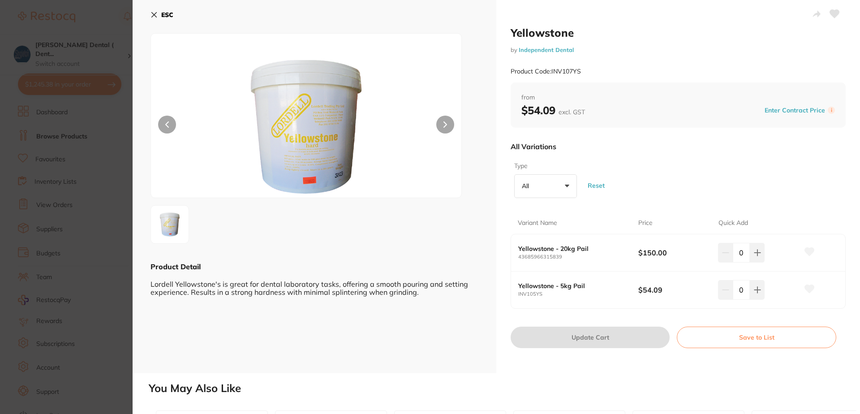
click at [152, 13] on icon at bounding box center [154, 15] width 5 height 5
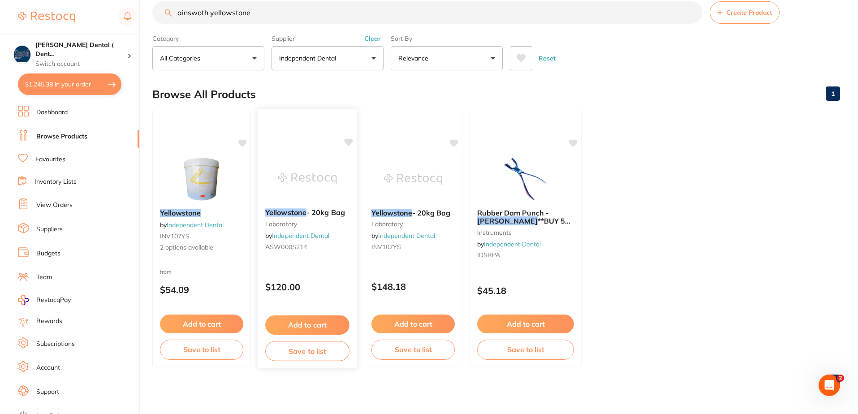
click at [287, 214] on em "Yellowstone" at bounding box center [285, 212] width 41 height 9
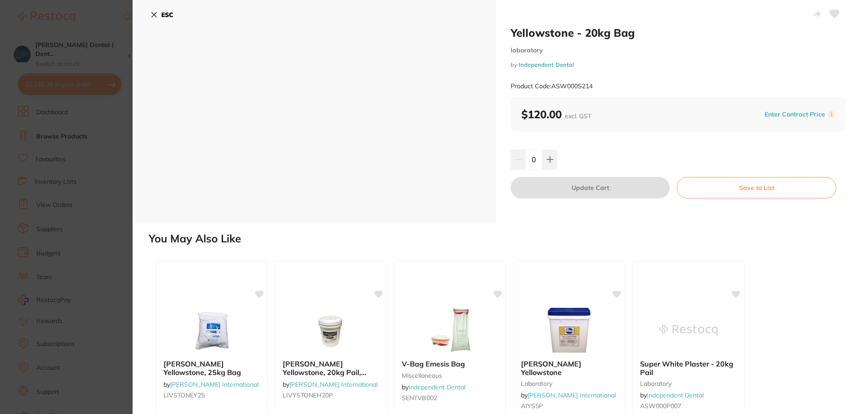
click at [156, 14] on icon at bounding box center [154, 14] width 7 height 7
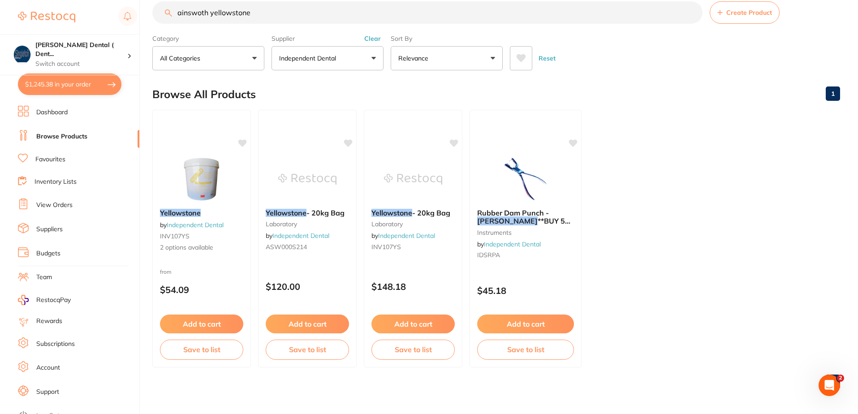
click at [259, 15] on input "ainswoth yellowstone" at bounding box center [427, 12] width 550 height 22
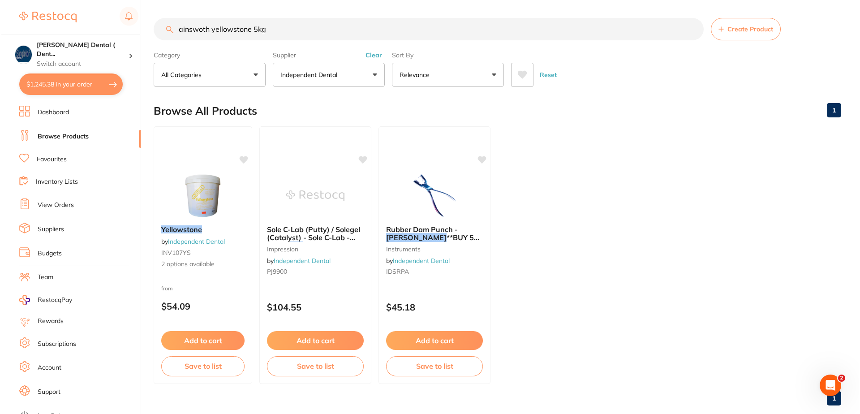
scroll to position [0, 0]
click at [212, 203] on img at bounding box center [201, 195] width 59 height 45
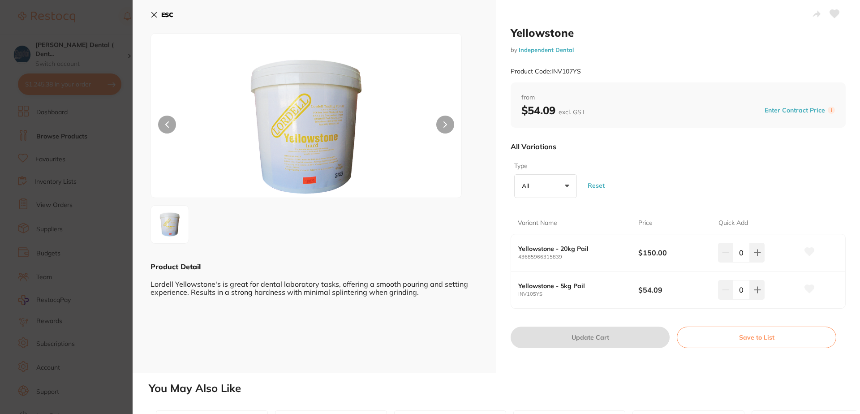
click at [154, 12] on icon at bounding box center [154, 14] width 7 height 7
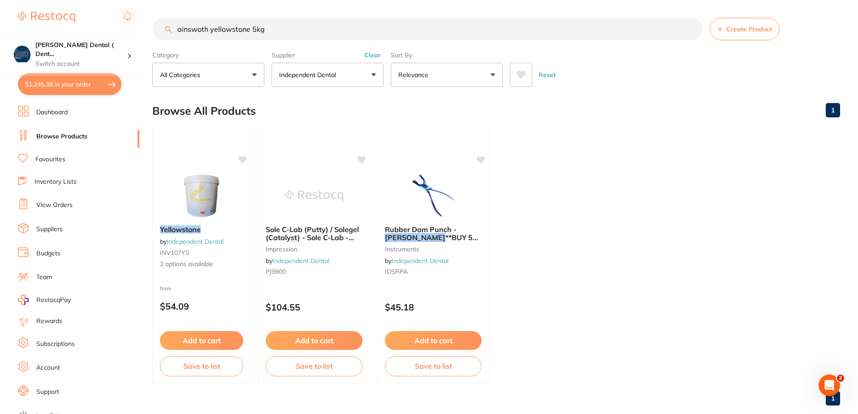
scroll to position [0, 0]
drag, startPoint x: 273, startPoint y: 30, endPoint x: 142, endPoint y: 39, distance: 131.6
click at [143, 39] on div "$1,245.38 [PERSON_NAME] Dental ( Dent... Switch account [PERSON_NAME] Dental ( …" at bounding box center [429, 207] width 858 height 414
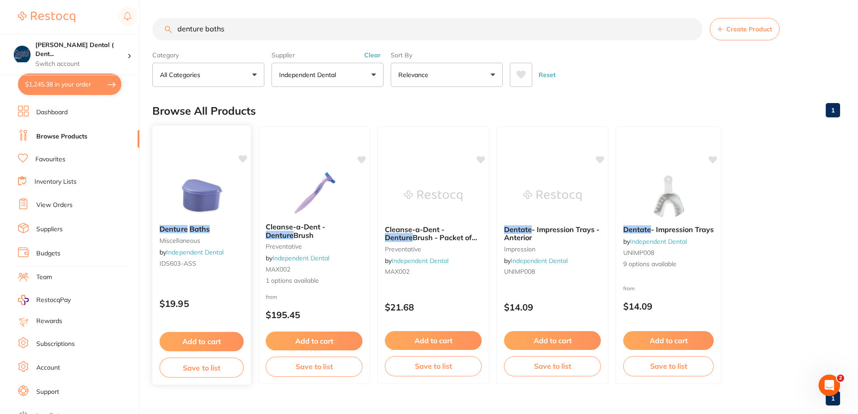
scroll to position [0, 0]
type input "denture baths"
click at [244, 157] on icon at bounding box center [242, 159] width 9 height 8
click at [214, 342] on button "Add to cart" at bounding box center [202, 341] width 84 height 19
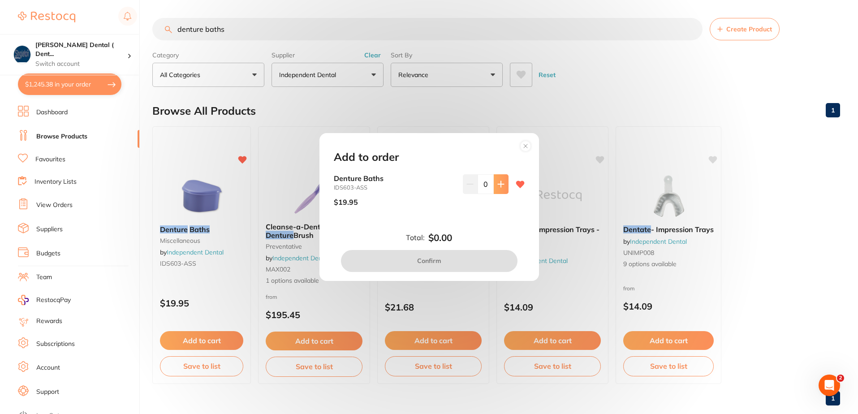
click at [497, 182] on icon at bounding box center [500, 184] width 7 height 7
type input "1"
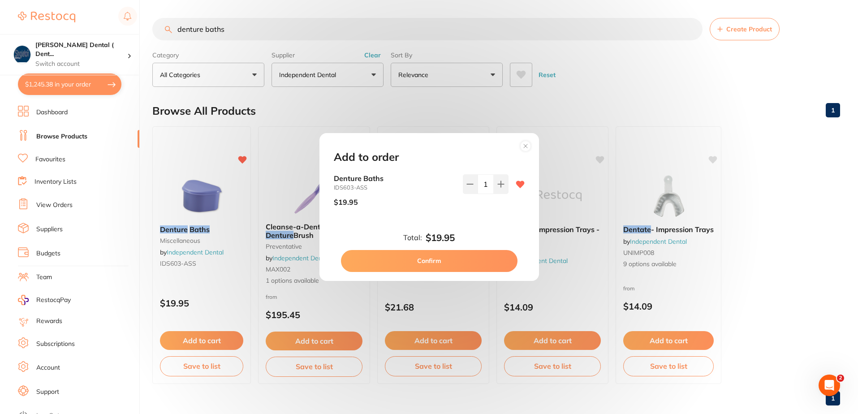
click at [399, 259] on button "Confirm" at bounding box center [429, 261] width 177 height 22
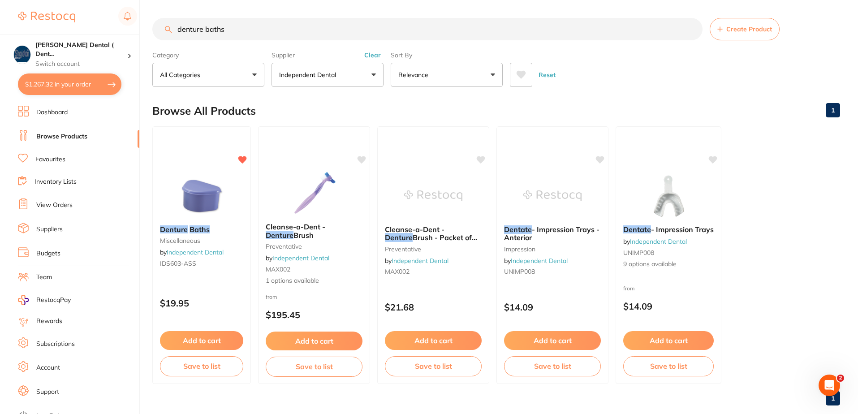
drag, startPoint x: 234, startPoint y: 31, endPoint x: 135, endPoint y: 31, distance: 99.5
click at [135, 31] on div "$1,267.32 [PERSON_NAME] Dental ( Dent... Switch account [PERSON_NAME] Dental ( …" at bounding box center [429, 207] width 858 height 414
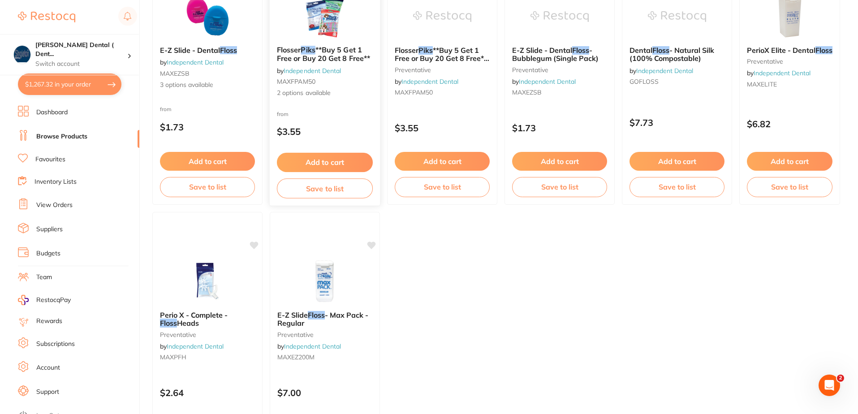
scroll to position [134, 0]
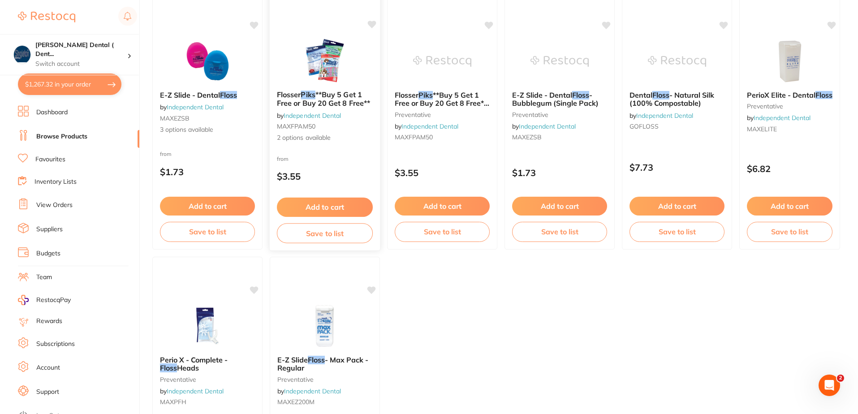
type input "floss piks"
click at [337, 62] on img at bounding box center [324, 60] width 59 height 45
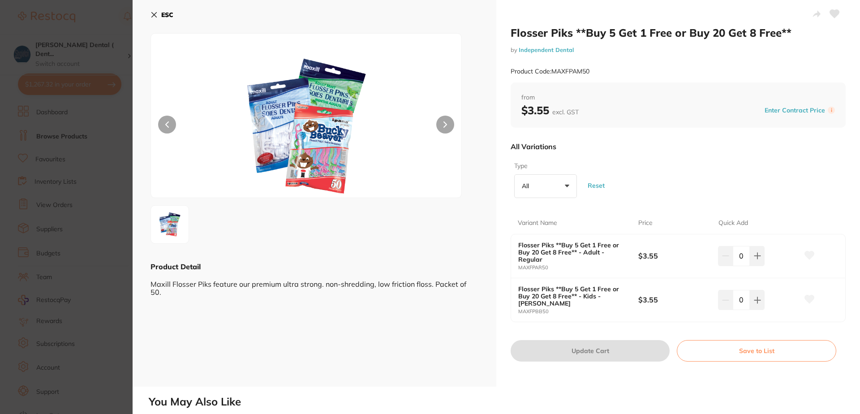
click at [566, 186] on button "All +0" at bounding box center [546, 186] width 63 height 24
click at [536, 242] on li "Adult - Regular" at bounding box center [546, 241] width 56 height 27
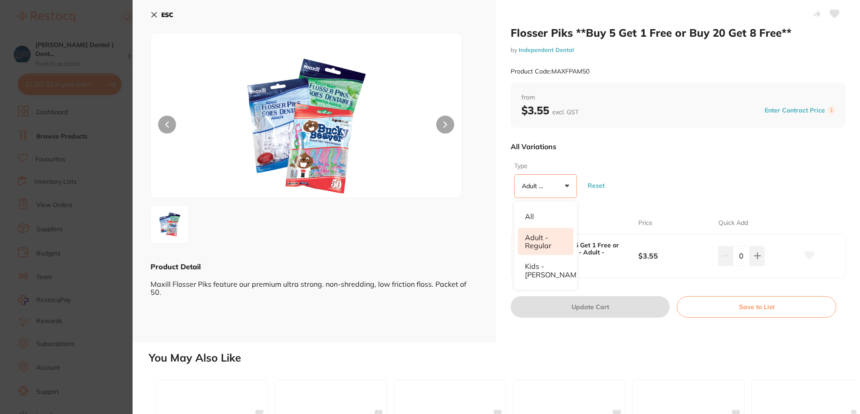
click at [536, 242] on li "Adult - Regular" at bounding box center [546, 241] width 56 height 27
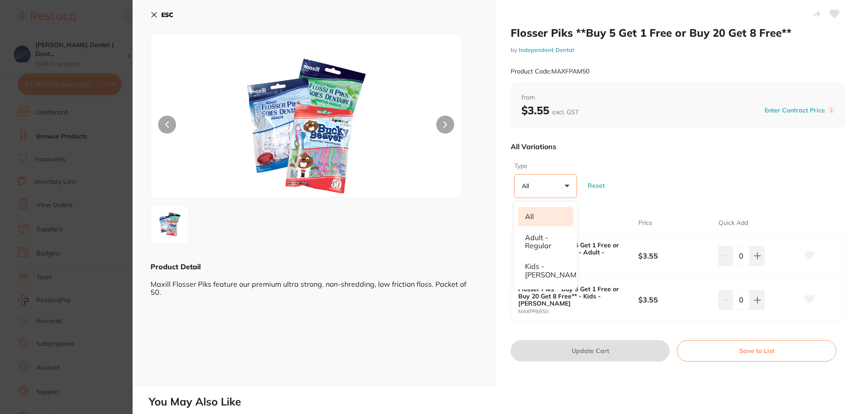
click at [679, 180] on div "Type All +0 All Adult - Regular Kids - [PERSON_NAME] Reset" at bounding box center [678, 179] width 335 height 43
click at [755, 256] on icon at bounding box center [758, 256] width 6 height 6
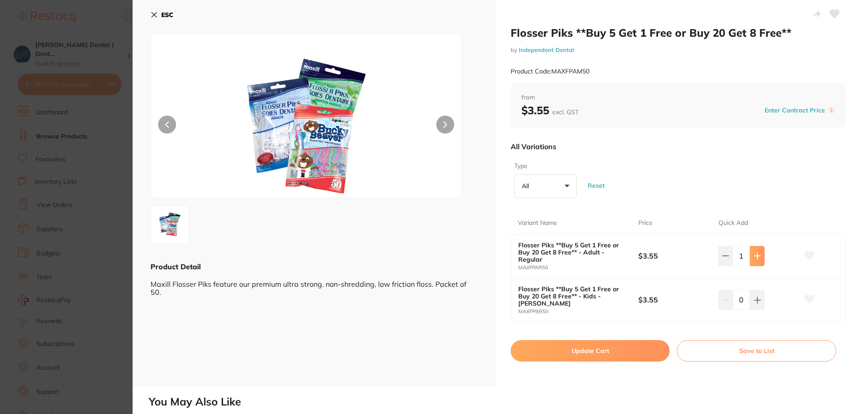
click at [755, 256] on icon at bounding box center [758, 256] width 6 height 6
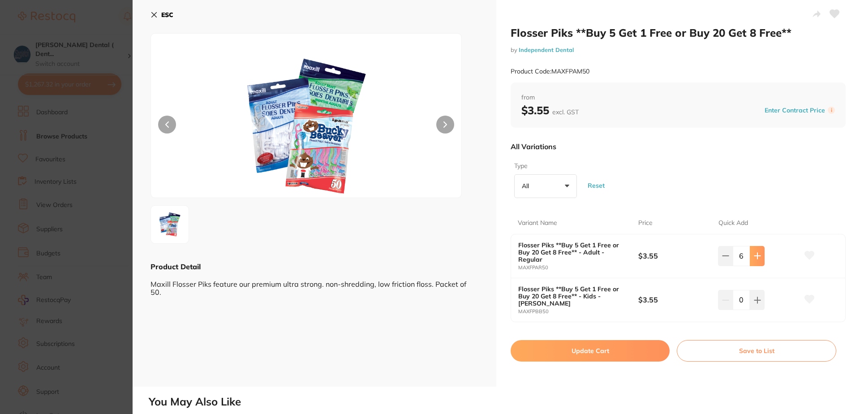
click at [755, 256] on icon at bounding box center [758, 256] width 6 height 6
click at [723, 255] on icon at bounding box center [725, 255] width 7 height 7
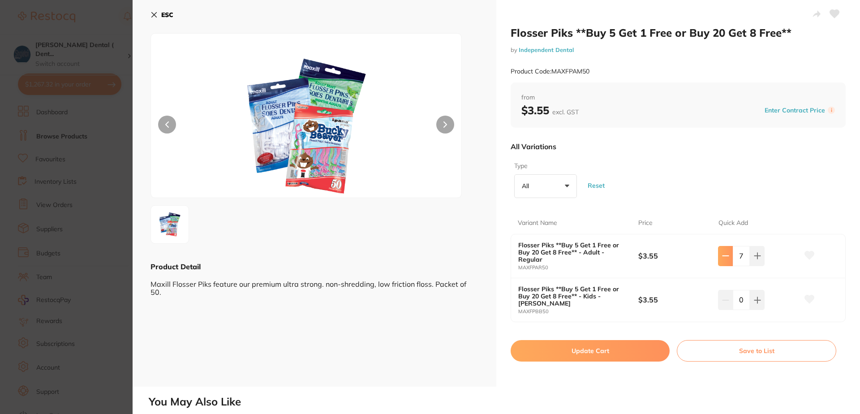
click at [723, 255] on icon at bounding box center [725, 255] width 7 height 7
type input "5"
click at [831, 12] on icon at bounding box center [834, 14] width 9 height 8
click at [808, 255] on icon at bounding box center [809, 255] width 9 height 8
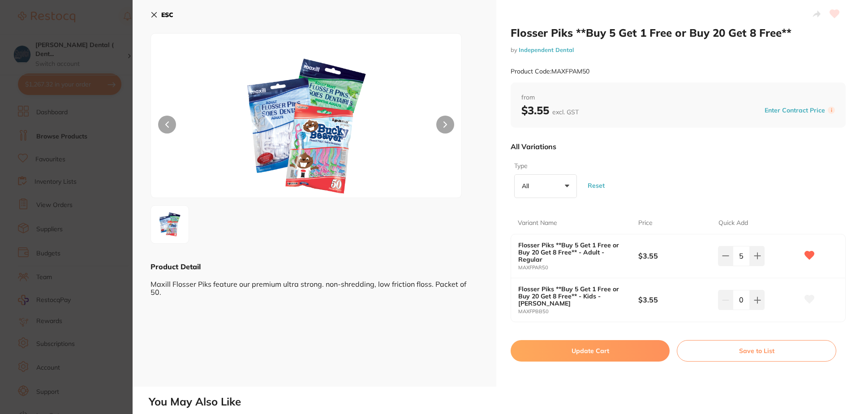
click at [620, 352] on button "Update Cart" at bounding box center [590, 351] width 159 height 22
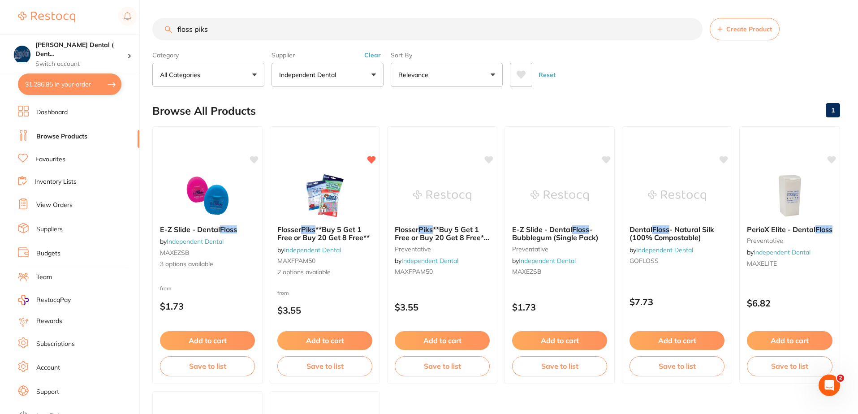
drag, startPoint x: 209, startPoint y: 27, endPoint x: 164, endPoint y: 29, distance: 44.9
click at [166, 29] on div "floss piks Create Product" at bounding box center [496, 29] width 688 height 22
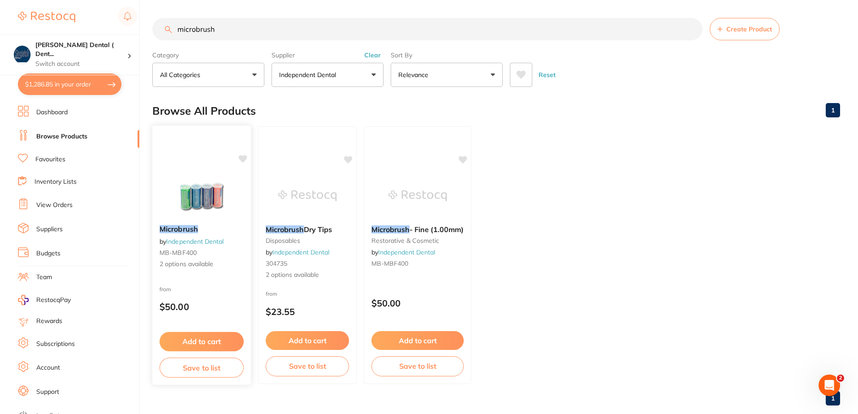
click at [209, 234] on div "Microbrush by Independent Dental MB-MBF400 2 options available" at bounding box center [201, 247] width 99 height 58
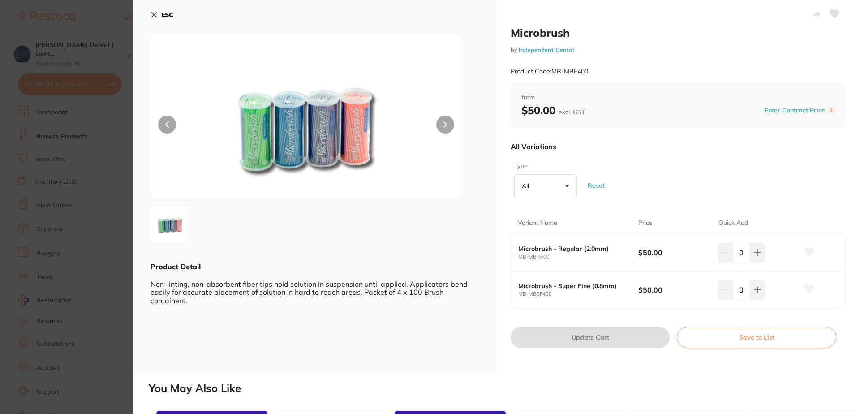
click at [566, 186] on button "All +0" at bounding box center [546, 186] width 63 height 24
click at [159, 12] on button "ESC" at bounding box center [162, 14] width 23 height 15
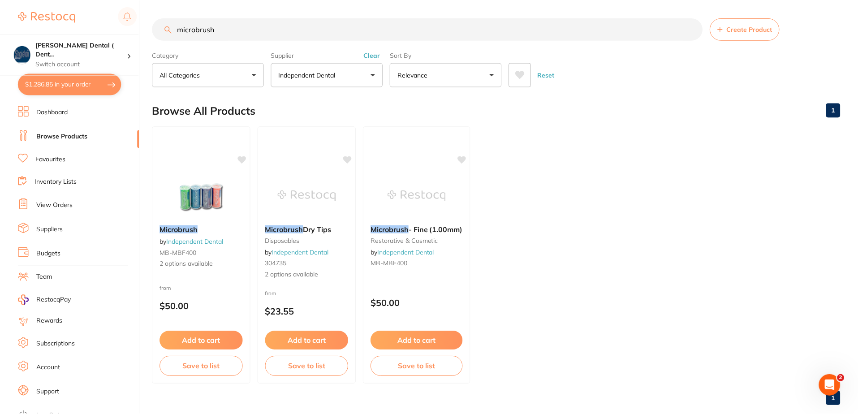
scroll to position [0, 0]
click at [225, 32] on input "microbrush" at bounding box center [427, 28] width 550 height 22
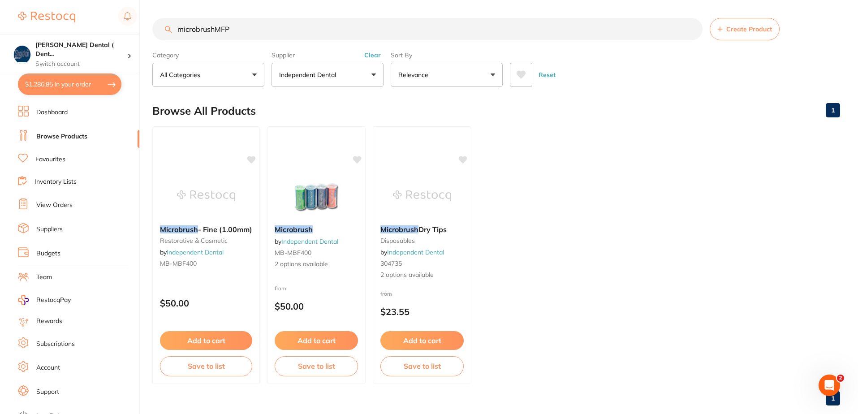
scroll to position [0, 0]
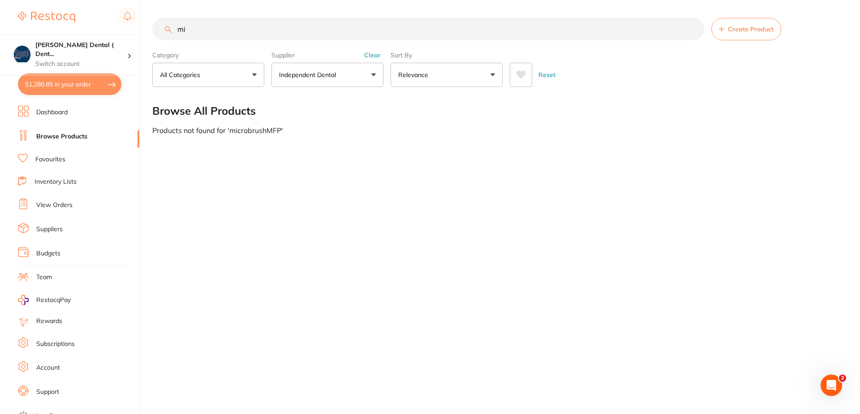
type input "m"
type input "M"
drag, startPoint x: 209, startPoint y: 30, endPoint x: 166, endPoint y: 29, distance: 42.6
click at [166, 29] on div "mfP400 Create Product" at bounding box center [497, 29] width 690 height 22
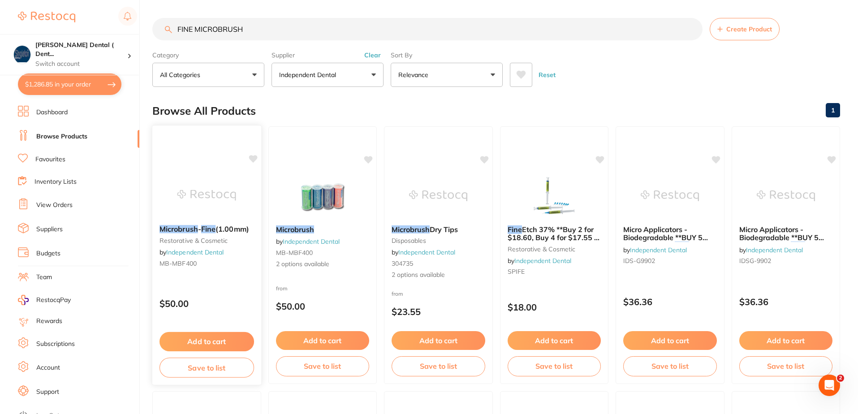
type input "FINE MICROBRUSH"
click at [196, 192] on img at bounding box center [206, 195] width 59 height 45
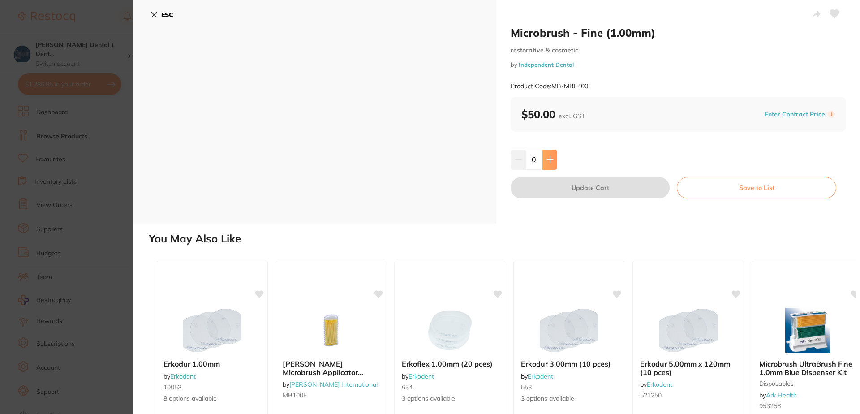
click at [549, 162] on icon at bounding box center [550, 160] width 6 height 6
type input "1"
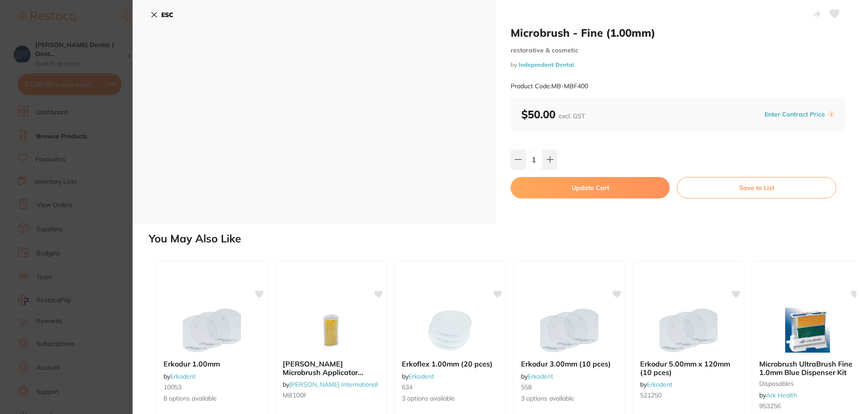
click at [831, 13] on icon at bounding box center [834, 14] width 9 height 8
click at [607, 187] on button "Update Cart" at bounding box center [590, 188] width 159 height 22
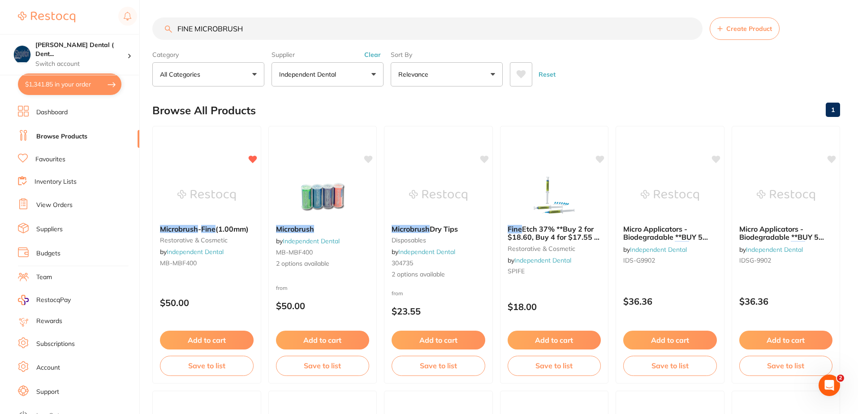
drag, startPoint x: 245, startPoint y: 27, endPoint x: 161, endPoint y: 34, distance: 84.0
click at [163, 32] on input "FINE MICROBRUSH" at bounding box center [427, 28] width 550 height 22
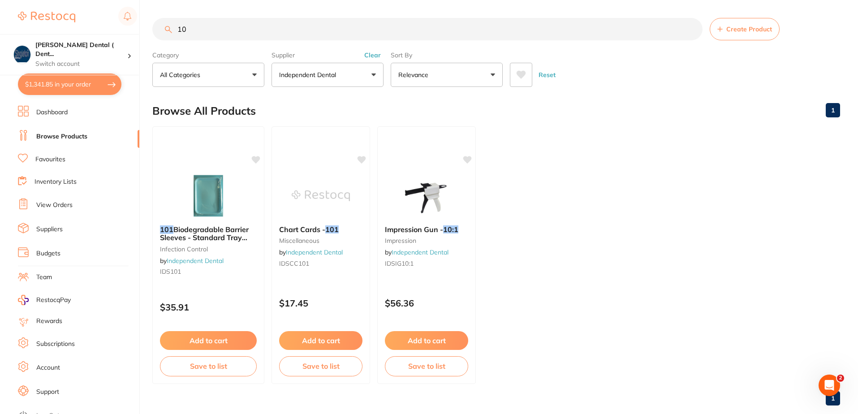
type input "1"
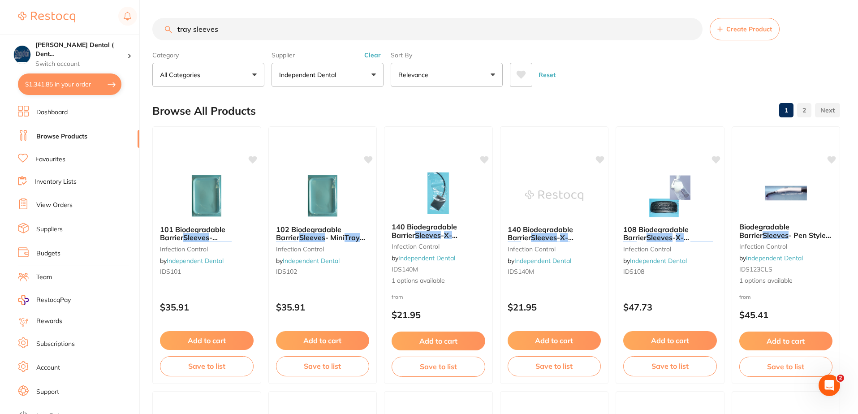
scroll to position [0, 0]
drag, startPoint x: 221, startPoint y: 31, endPoint x: 171, endPoint y: 36, distance: 50.8
click at [171, 36] on input "tray sleeves" at bounding box center [427, 29] width 550 height 22
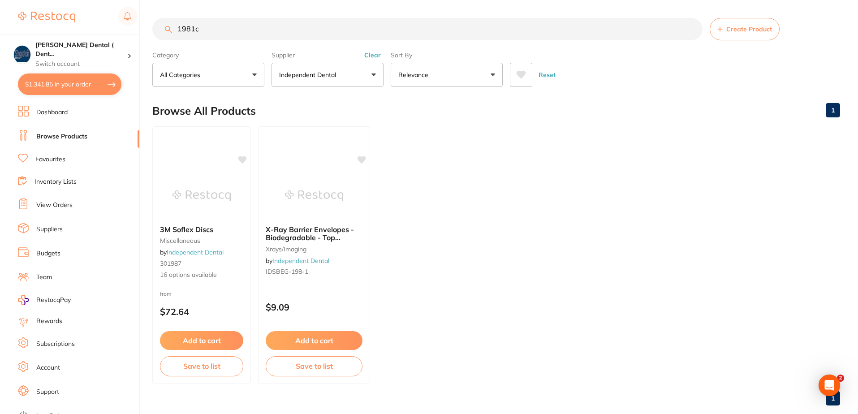
scroll to position [0, 0]
type input "1981c"
click at [194, 223] on div "3M Soflex Discs miscellaneous by Independent Dental 301987 16 options available" at bounding box center [201, 252] width 99 height 69
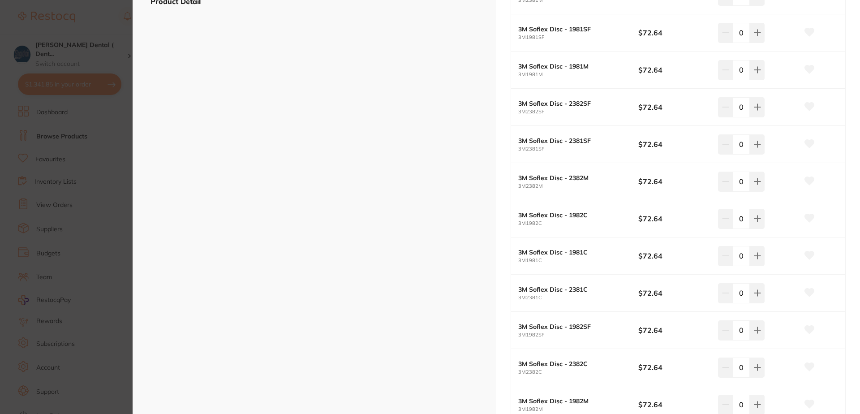
scroll to position [269, 0]
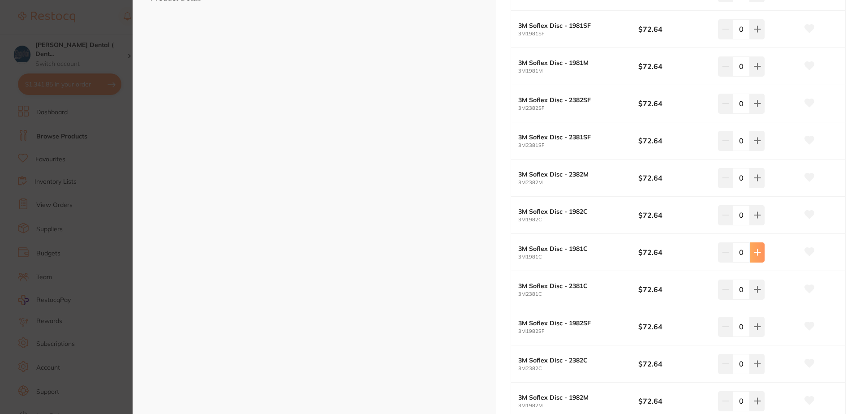
click at [755, 253] on icon at bounding box center [758, 253] width 6 height 6
type input "3"
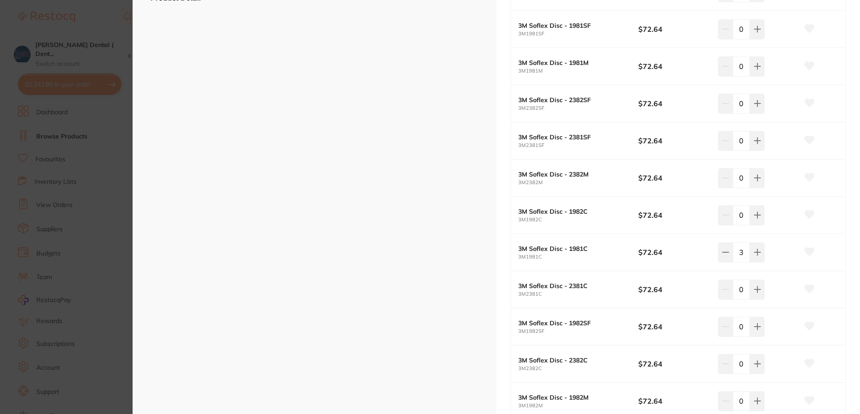
click at [806, 252] on icon at bounding box center [809, 252] width 9 height 8
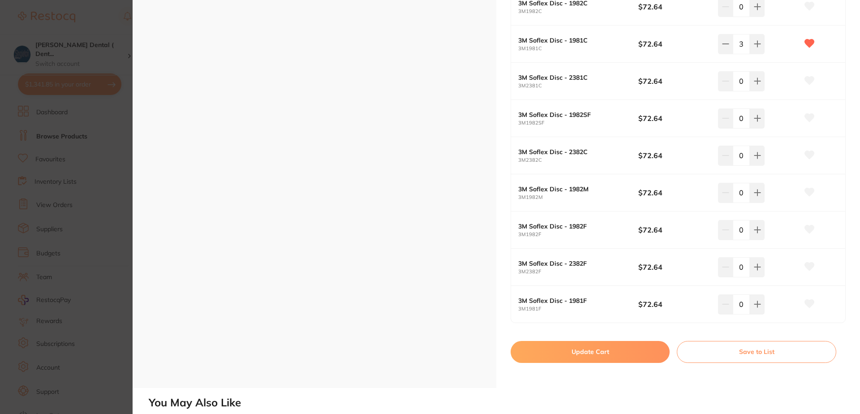
scroll to position [493, 0]
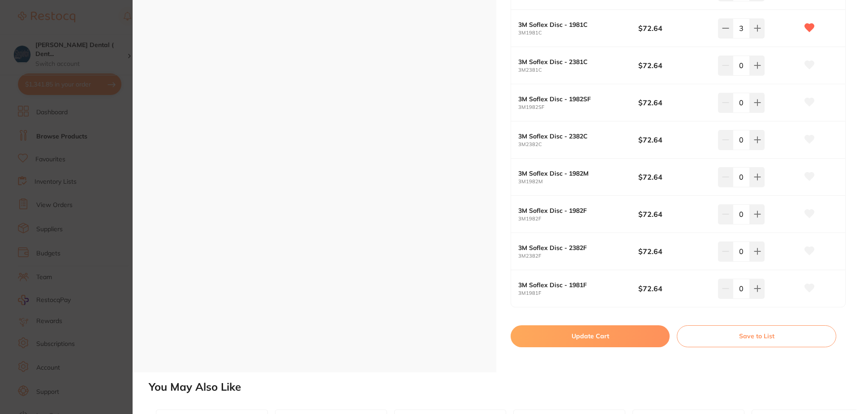
click at [597, 334] on button "Update Cart" at bounding box center [590, 336] width 159 height 22
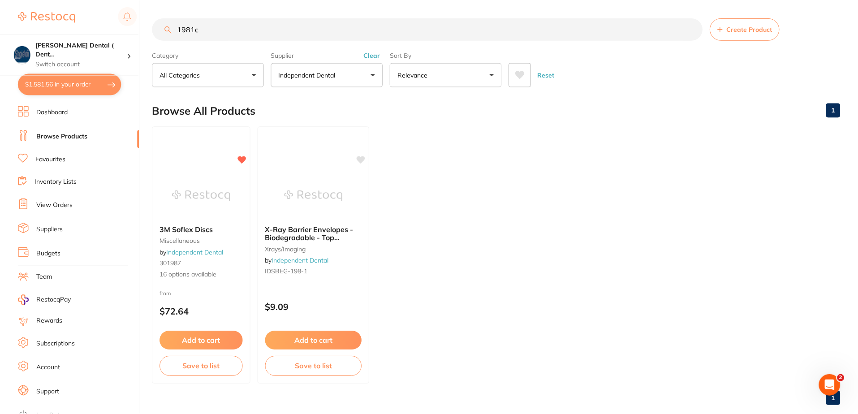
scroll to position [1, 0]
drag, startPoint x: 205, startPoint y: 28, endPoint x: 166, endPoint y: 30, distance: 39.0
click at [166, 30] on div "1981c Create Product" at bounding box center [496, 28] width 688 height 22
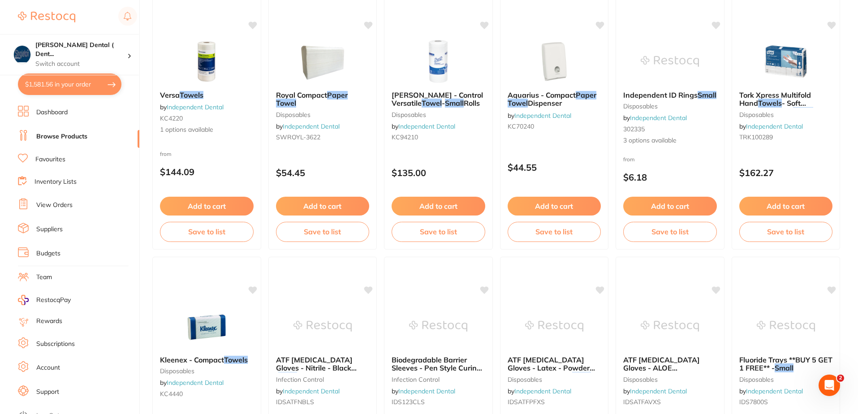
scroll to position [224, 0]
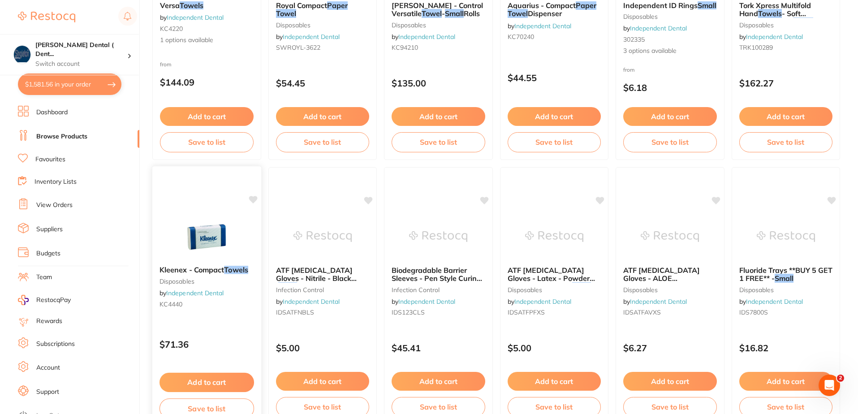
type input "small paper towels"
click at [212, 271] on span "Kleenex - Compact" at bounding box center [192, 269] width 65 height 9
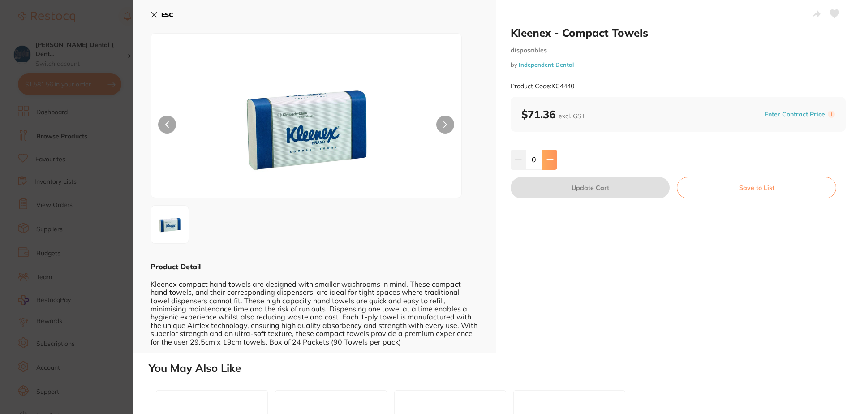
click at [549, 159] on icon at bounding box center [550, 160] width 6 height 6
type input "1"
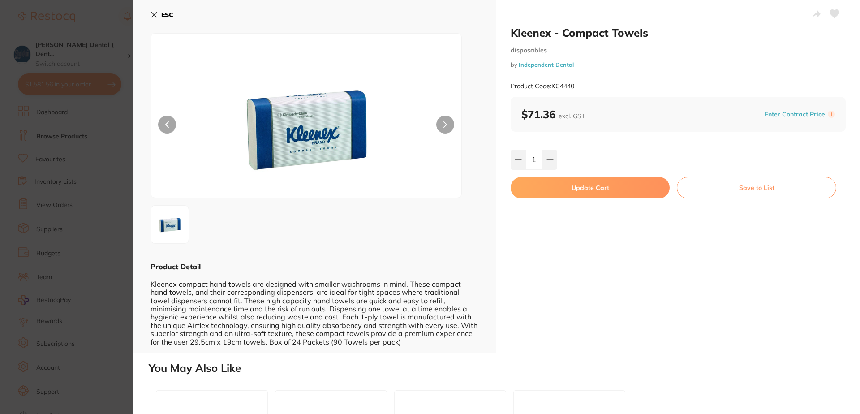
click at [832, 11] on icon at bounding box center [834, 14] width 9 height 8
click at [597, 191] on button "Update Cart" at bounding box center [590, 188] width 159 height 22
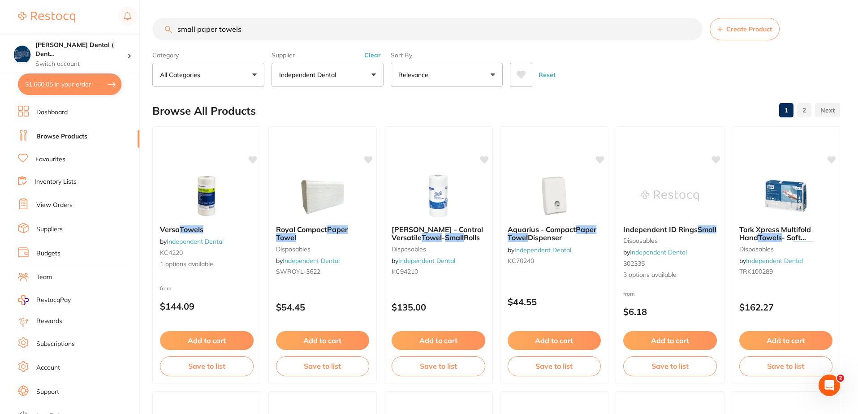
drag, startPoint x: 243, startPoint y: 29, endPoint x: 164, endPoint y: 28, distance: 78.9
click at [164, 28] on input "small paper towels" at bounding box center [427, 29] width 550 height 22
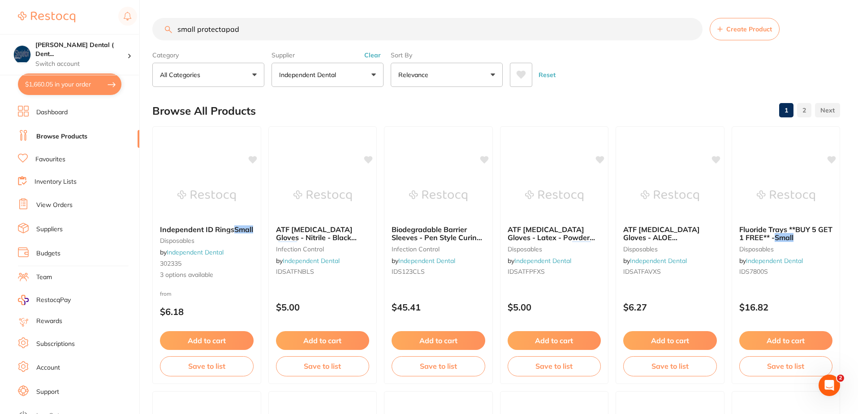
click at [174, 28] on input "small protectapad" at bounding box center [427, 29] width 550 height 22
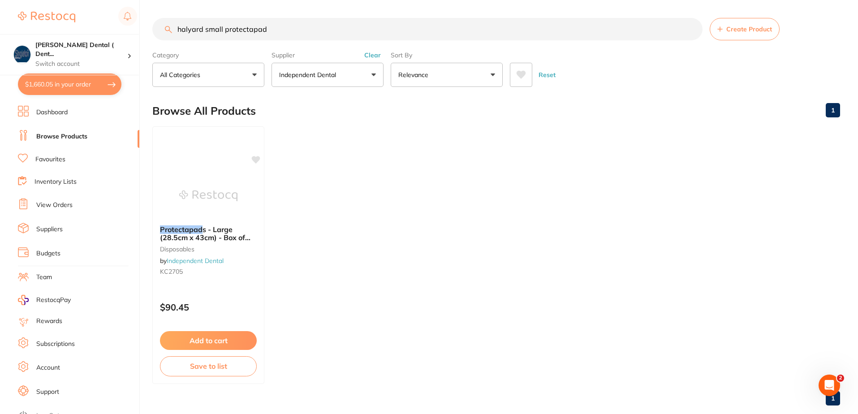
click at [225, 30] on input "halyard small protectapad" at bounding box center [427, 29] width 550 height 22
click at [252, 31] on input "halyard protectapad" at bounding box center [427, 29] width 550 height 22
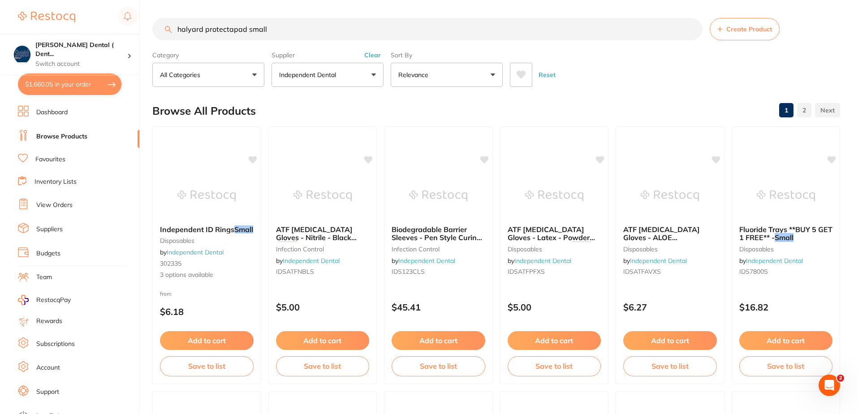
drag, startPoint x: 264, startPoint y: 29, endPoint x: 129, endPoint y: 31, distance: 134.9
click at [130, 31] on div "$1,660.05 Singleton Dental ( Dent... Switch account Singleton Dental ( DentalTo…" at bounding box center [429, 207] width 858 height 414
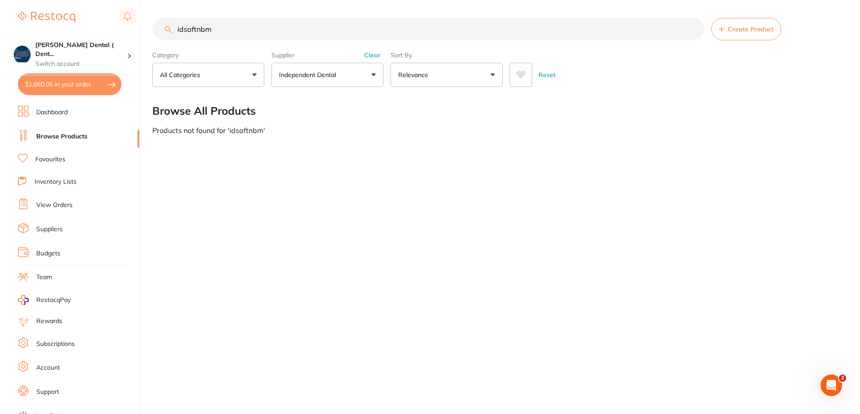
drag, startPoint x: 213, startPoint y: 32, endPoint x: 164, endPoint y: 32, distance: 48.4
click at [164, 32] on input "idsaftnbm" at bounding box center [428, 29] width 552 height 22
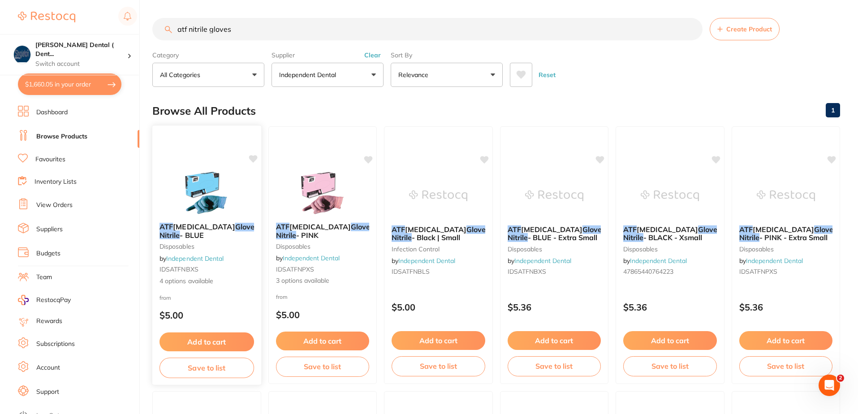
type input "atf nitrile gloves"
click at [217, 230] on span "Dental Examination" at bounding box center [204, 226] width 62 height 9
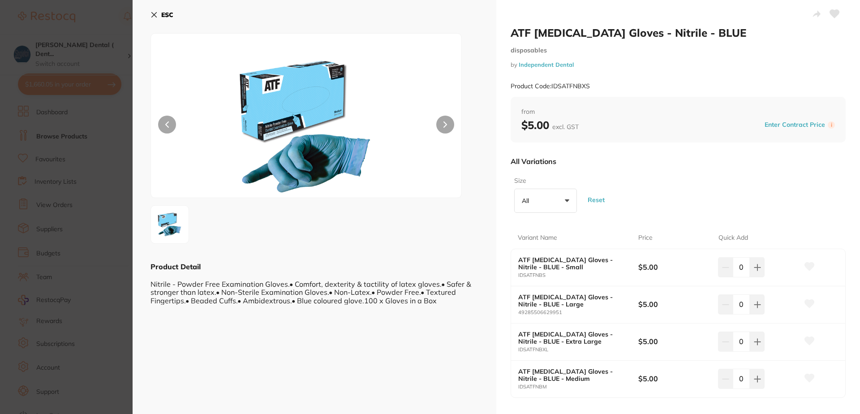
click at [805, 379] on icon at bounding box center [809, 378] width 9 height 8
click at [754, 380] on icon at bounding box center [757, 379] width 7 height 7
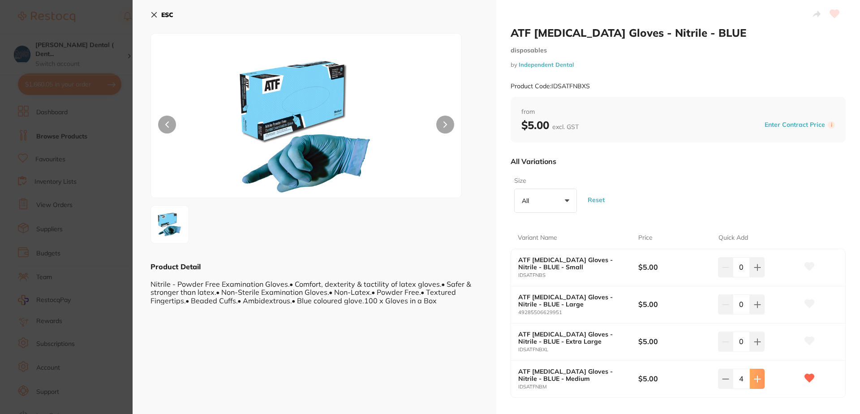
click at [755, 379] on icon at bounding box center [758, 379] width 6 height 6
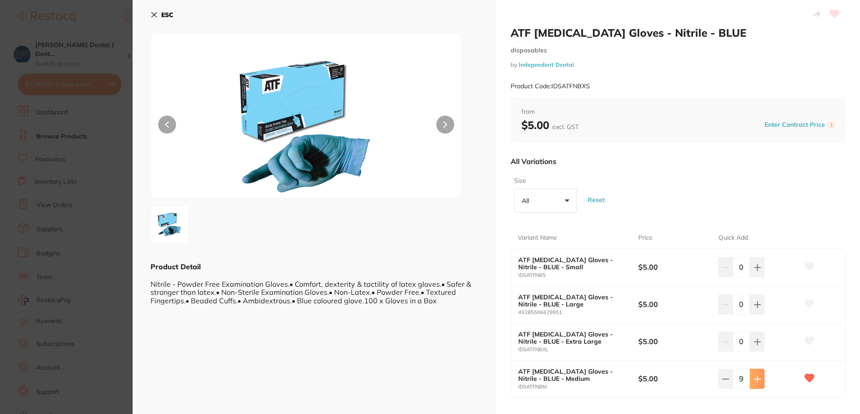
click at [755, 379] on icon at bounding box center [758, 379] width 6 height 6
type input "10"
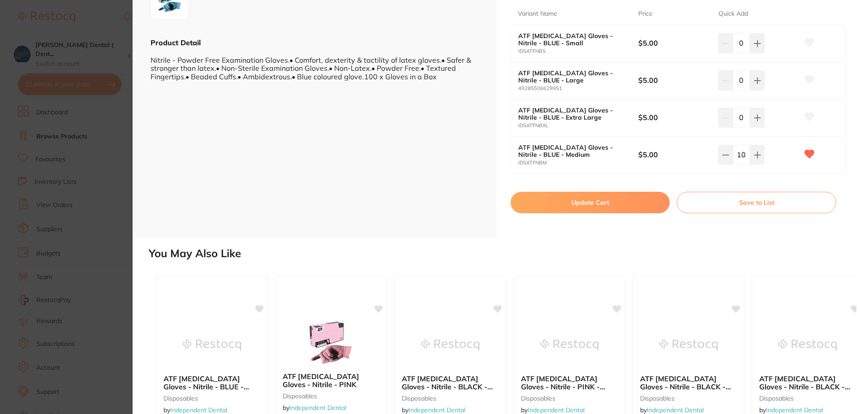
click at [585, 202] on button "Update Cart" at bounding box center [590, 203] width 159 height 22
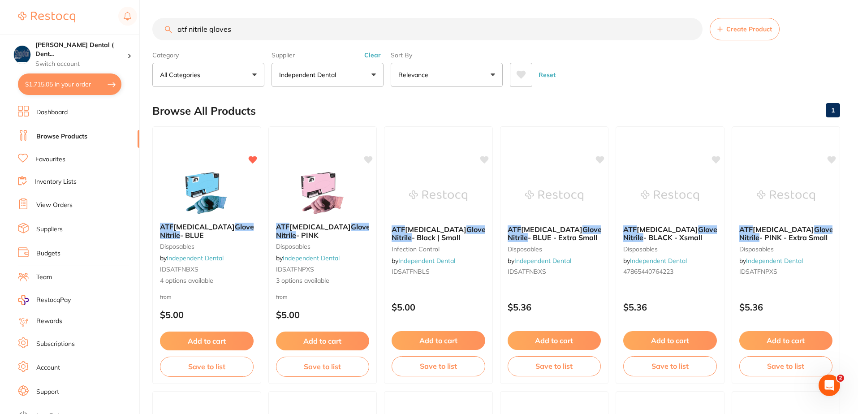
drag, startPoint x: 228, startPoint y: 29, endPoint x: 158, endPoint y: 33, distance: 70.0
click at [160, 33] on input "atf nitrile gloves" at bounding box center [427, 29] width 550 height 22
drag, startPoint x: 233, startPoint y: 29, endPoint x: 162, endPoint y: 35, distance: 71.5
click at [162, 35] on input "atf nitrile gloves" at bounding box center [427, 29] width 550 height 22
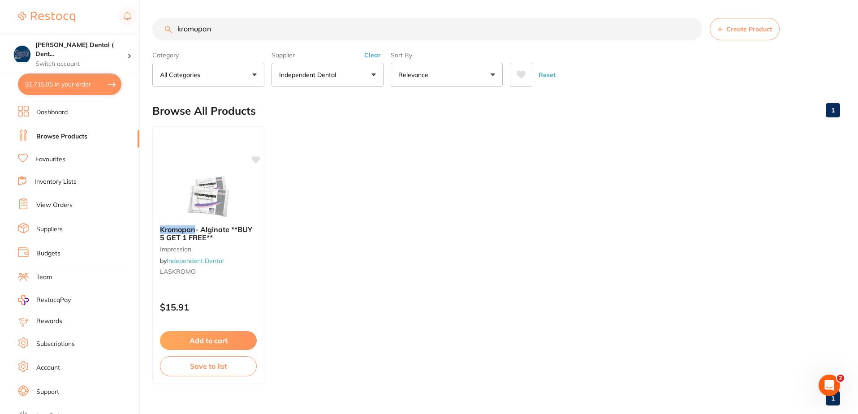
scroll to position [0, 0]
type input "kromopan"
click at [256, 160] on icon at bounding box center [256, 159] width 9 height 8
click at [231, 229] on span "- Alginate **BUY 5 GET 1 FREE**" at bounding box center [206, 233] width 93 height 17
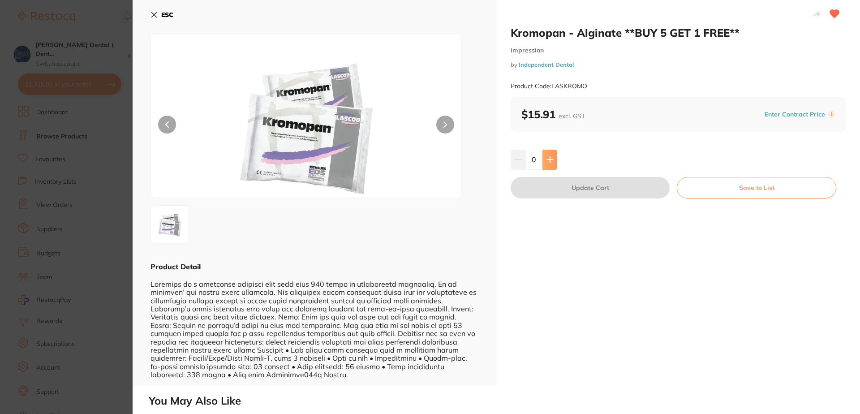
click at [547, 163] on icon at bounding box center [550, 159] width 7 height 7
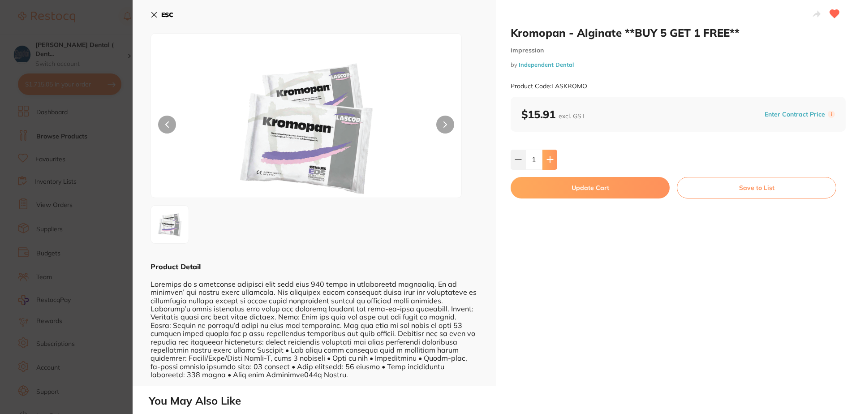
click at [547, 163] on icon at bounding box center [550, 159] width 7 height 7
type input "2"
click at [585, 190] on button "Update Cart" at bounding box center [590, 188] width 159 height 22
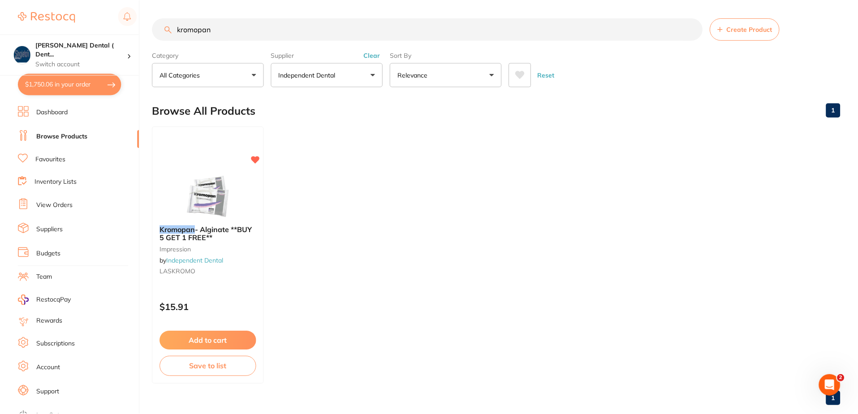
scroll to position [0, 0]
click at [54, 156] on link "Favourites" at bounding box center [50, 159] width 30 height 9
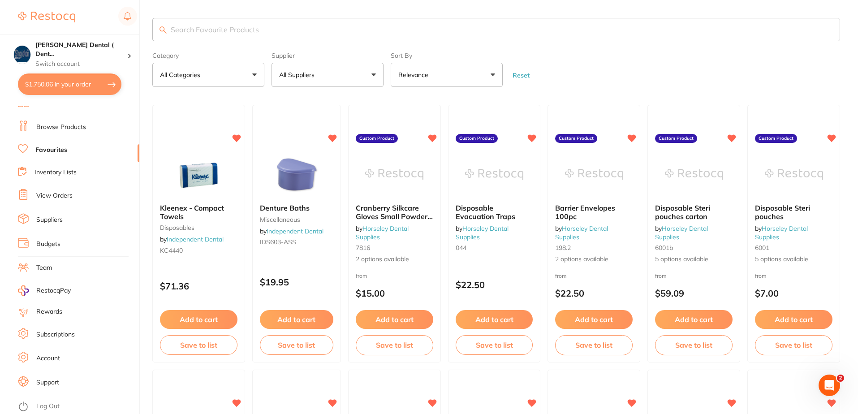
click at [62, 123] on link "Browse Products" at bounding box center [61, 127] width 50 height 9
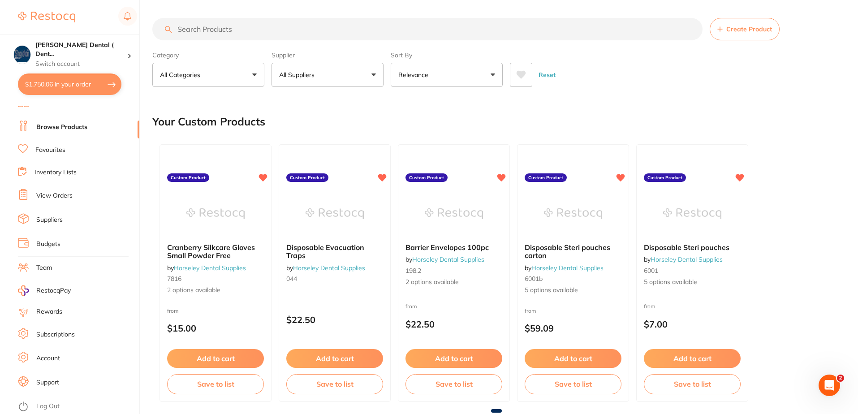
click at [48, 402] on link "Log Out" at bounding box center [47, 406] width 23 height 9
